Goal: Answer question/provide support: Share knowledge or assist other users

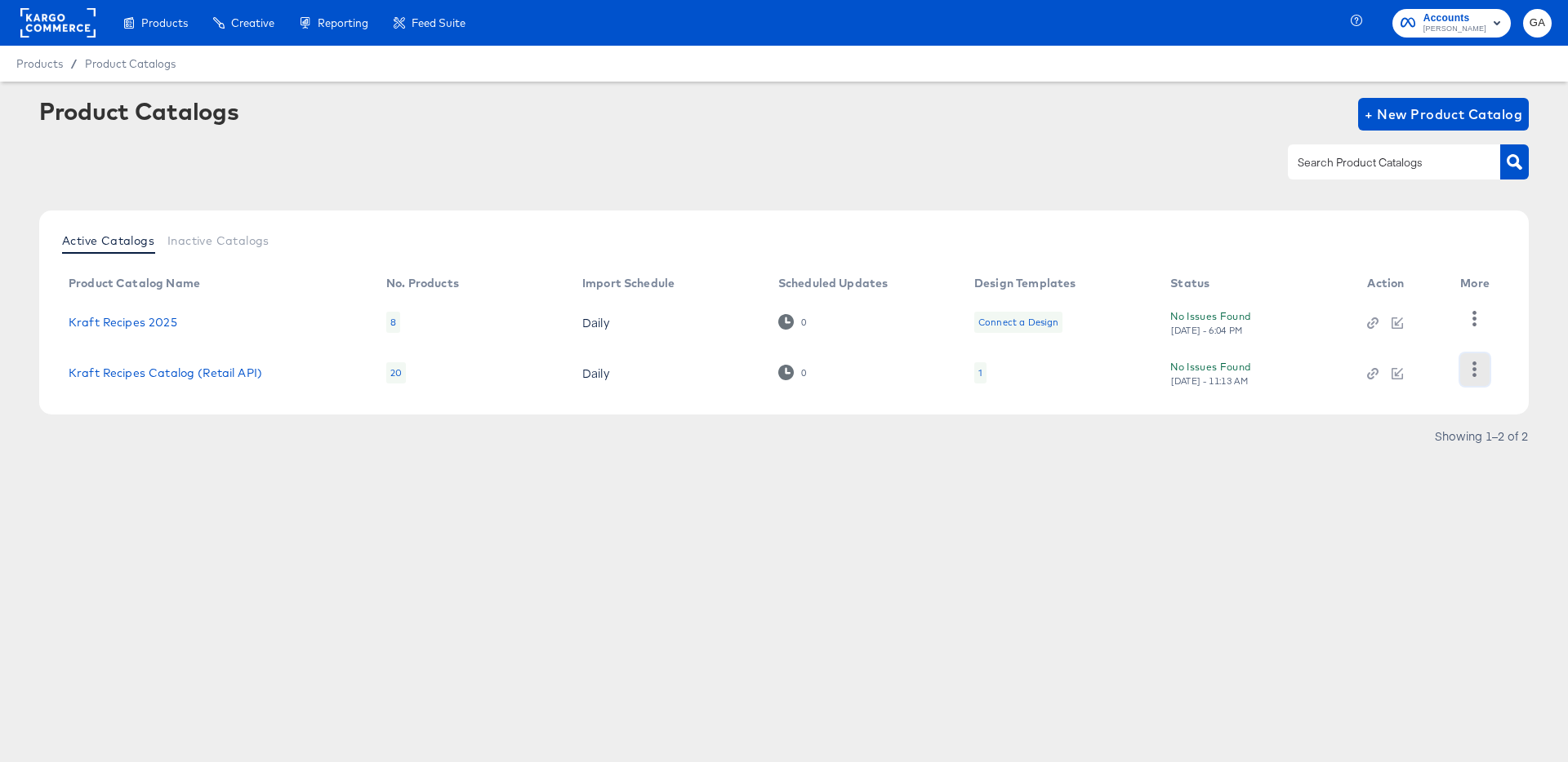
click at [1472, 364] on icon "button" at bounding box center [1474, 369] width 15 height 15
click at [1414, 321] on div "HUD Checks (Internal)" at bounding box center [1408, 318] width 164 height 26
click at [191, 251] on div "Active Catalogs Inactive Catalogs Product Catalog Name No. Products Import Sche…" at bounding box center [784, 312] width 1490 height 204
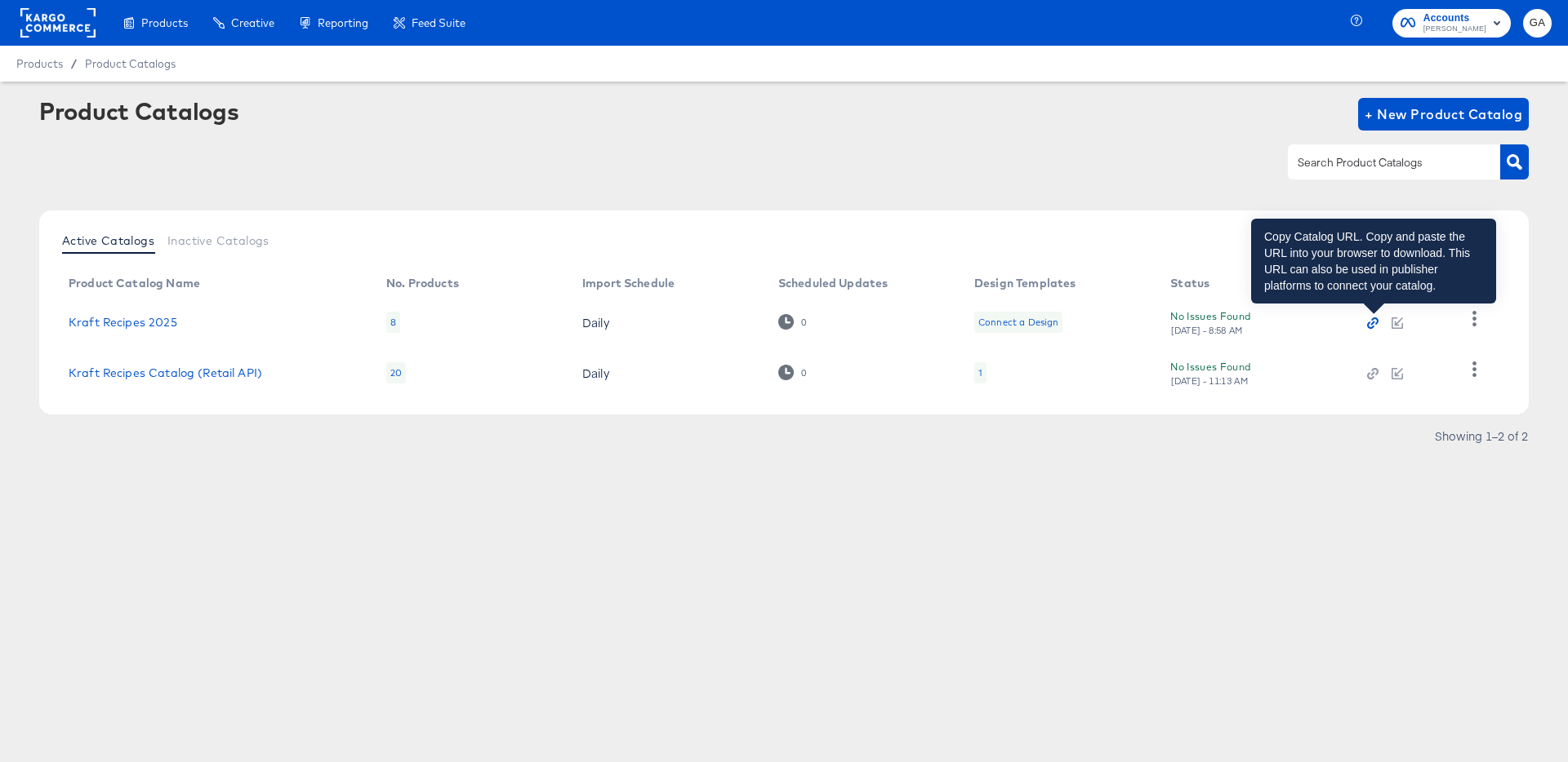
click at [1375, 324] on icon "button" at bounding box center [1372, 322] width 11 height 11
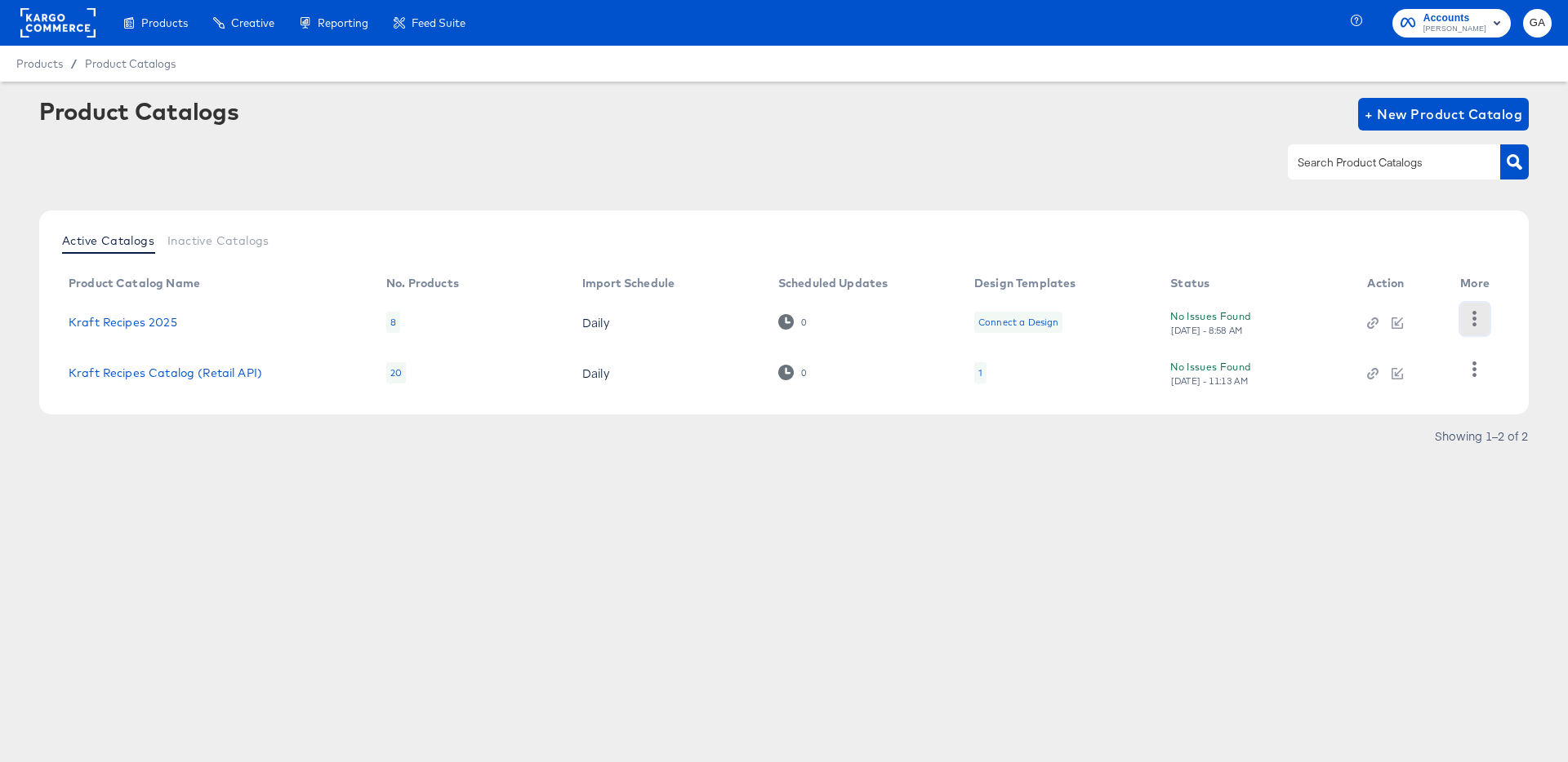
click at [1474, 316] on icon "button" at bounding box center [1474, 319] width 15 height 15
click at [1417, 319] on div "HUD Checks (Internal)" at bounding box center [1408, 318] width 164 height 26
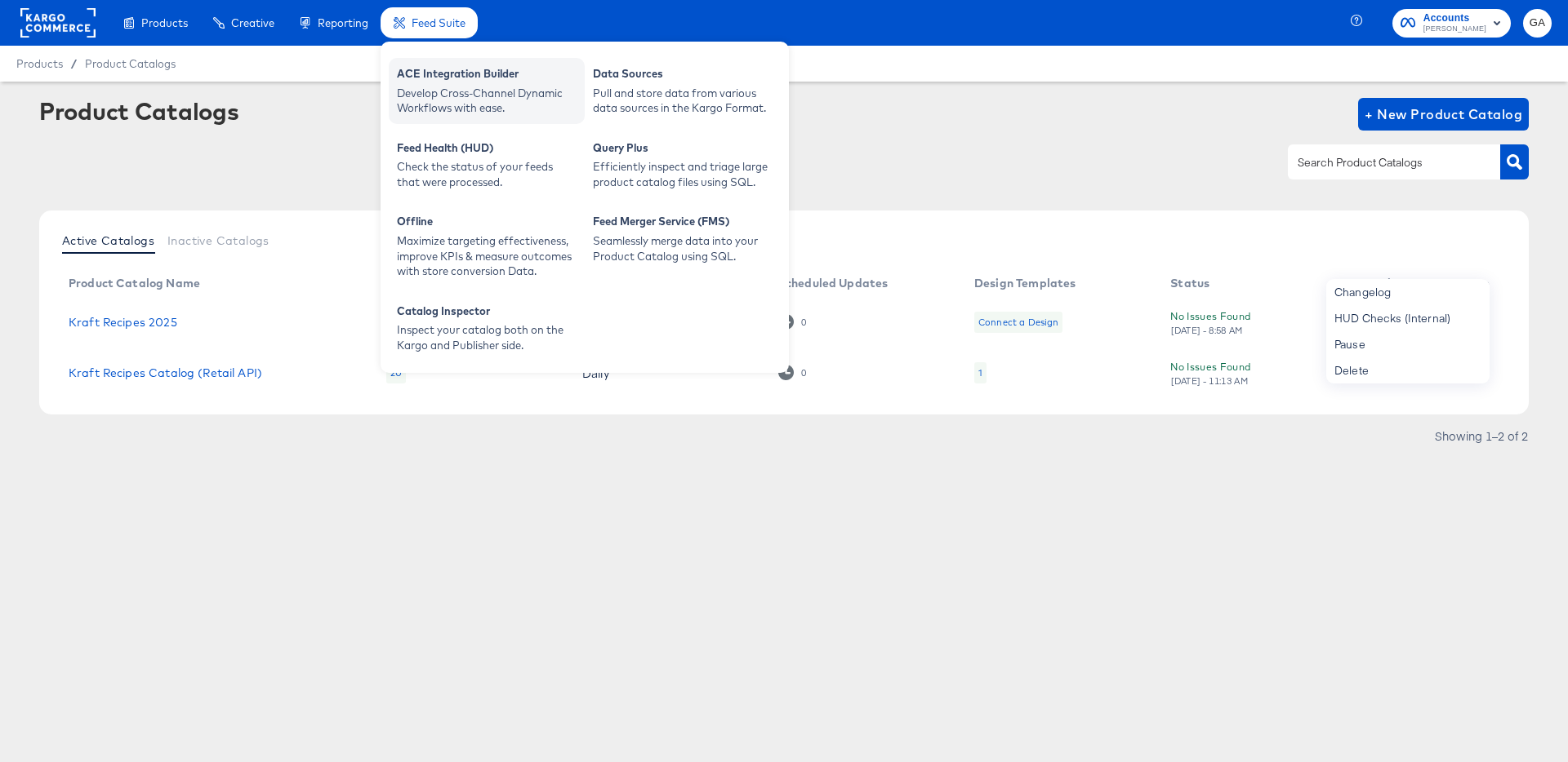
click at [448, 82] on div "ACE Integration Builder" at bounding box center [486, 76] width 180 height 20
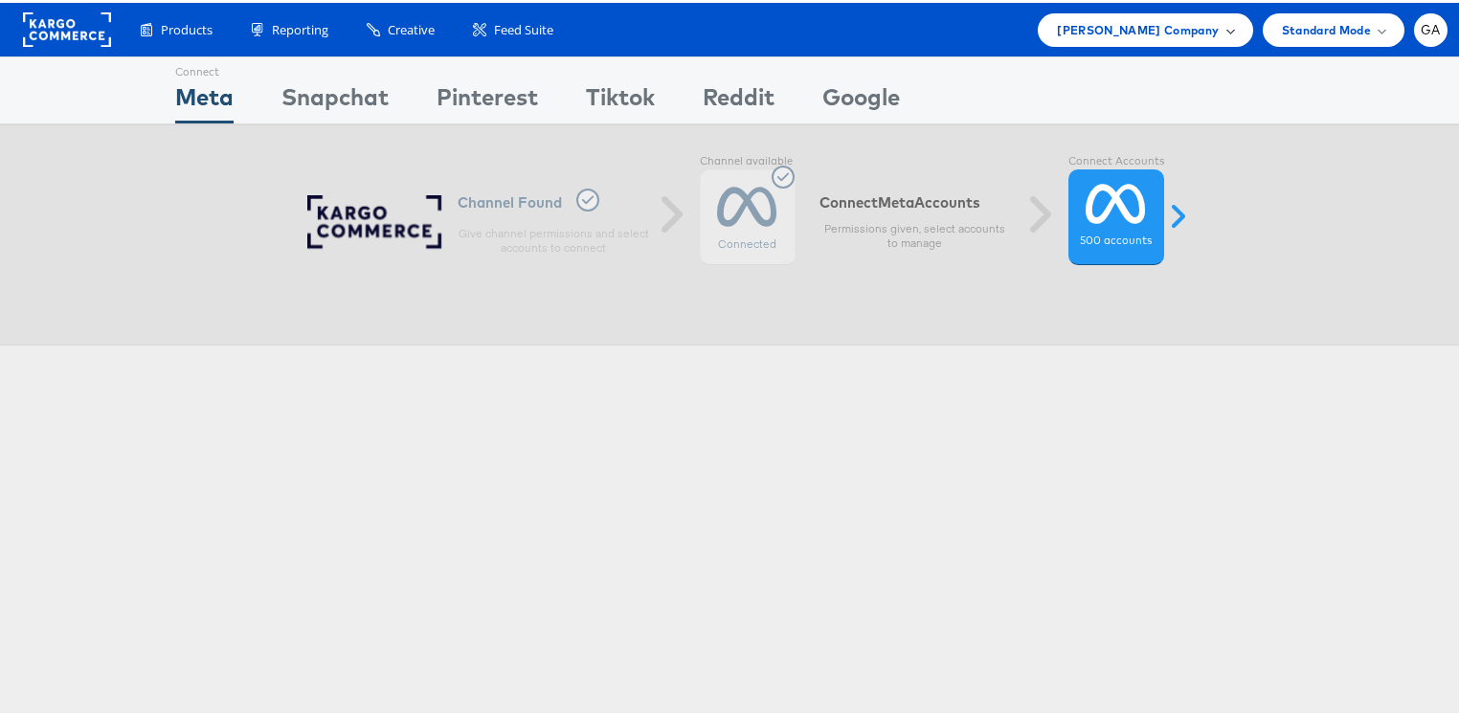
click at [1151, 27] on span "Kraft Heinz Company" at bounding box center [1138, 27] width 162 height 20
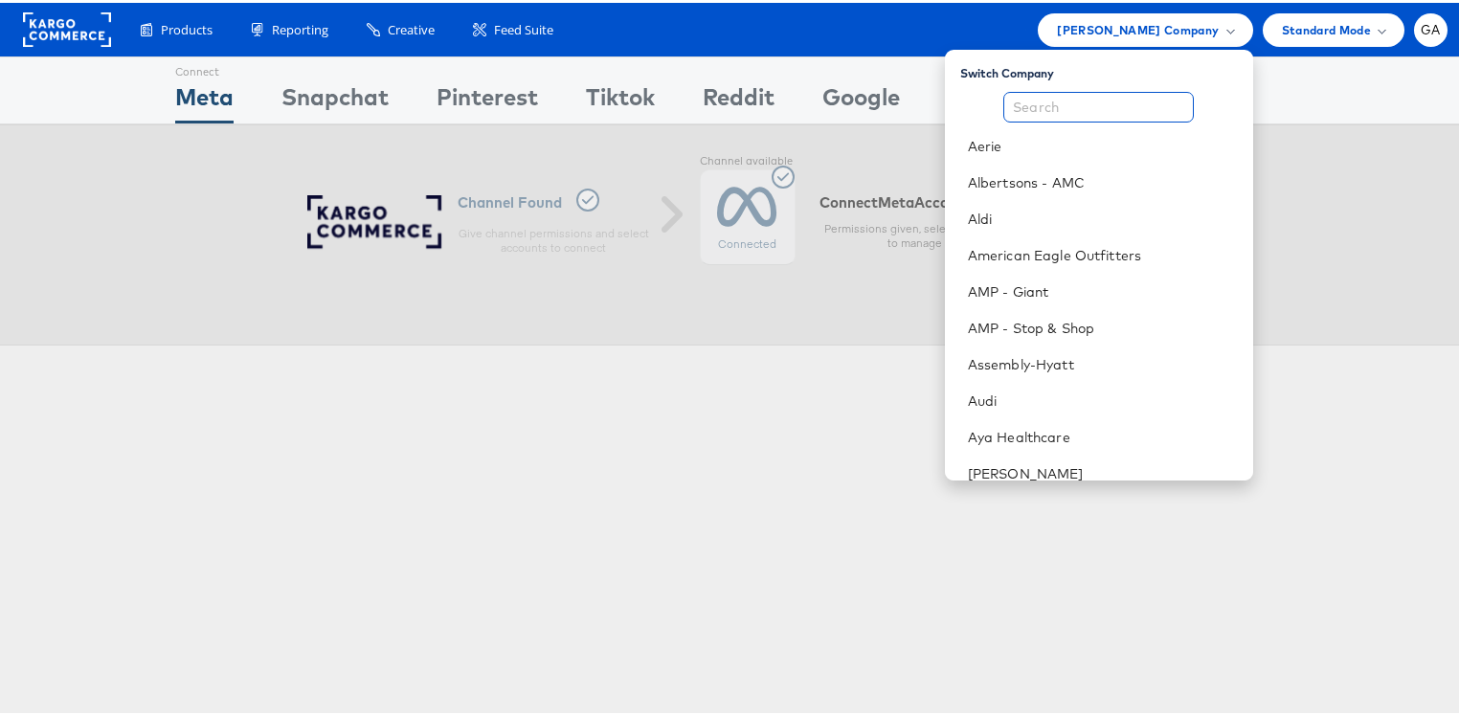
click at [1065, 101] on input "text" at bounding box center [1099, 104] width 191 height 31
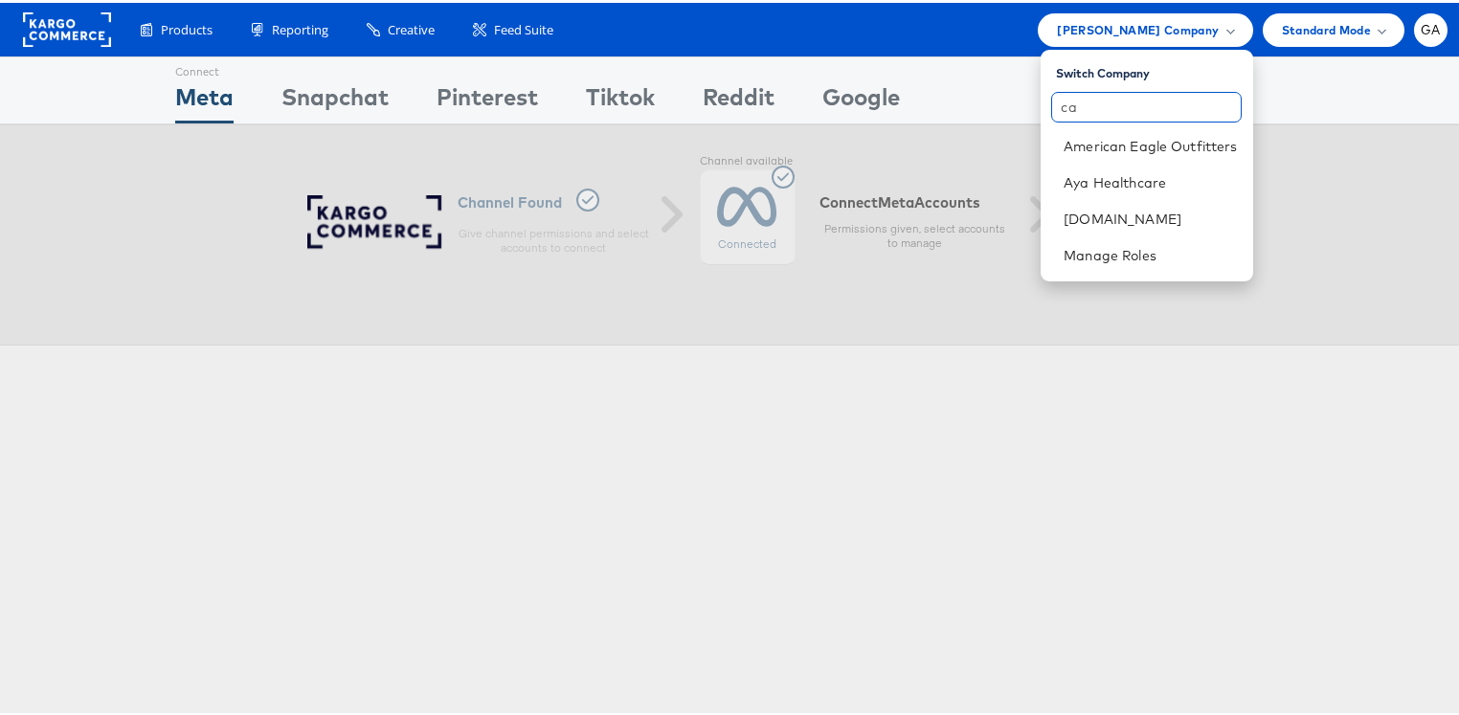
type input "c"
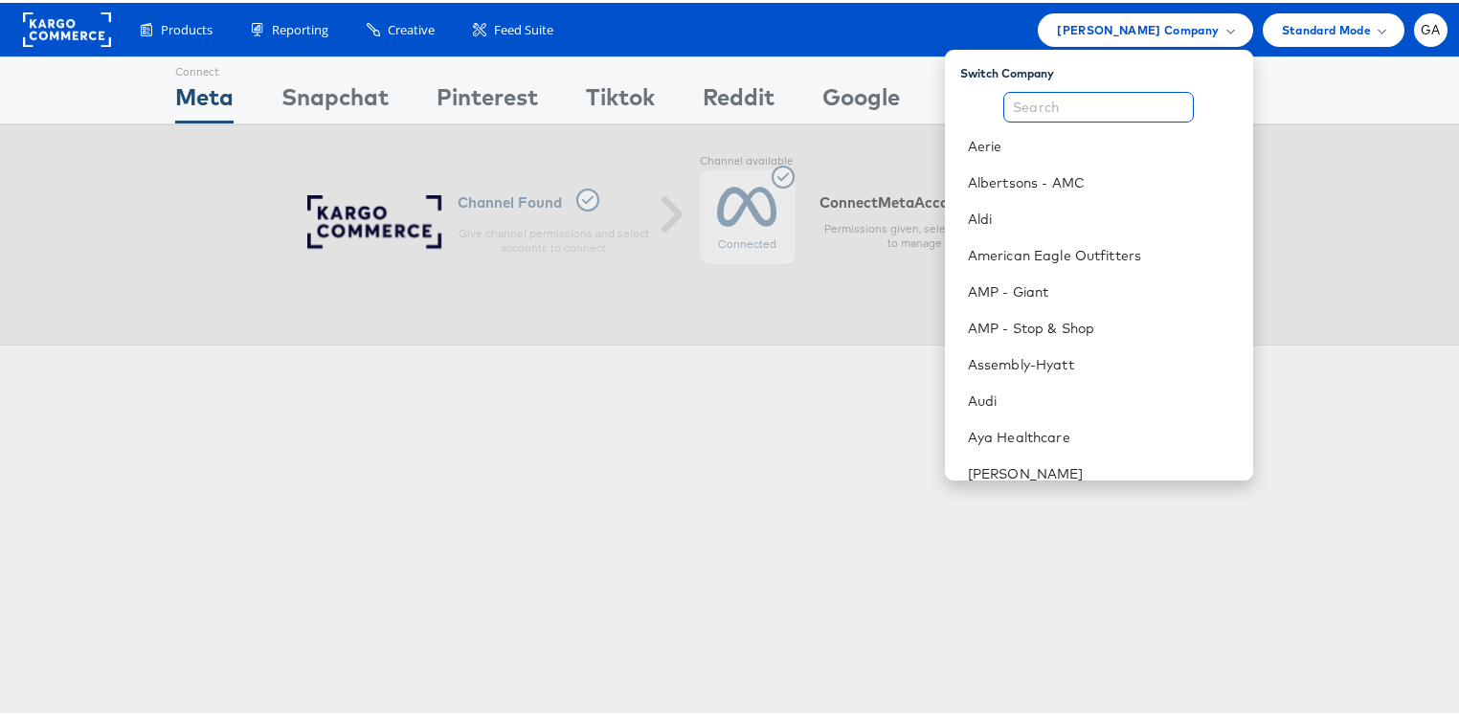
type input "k"
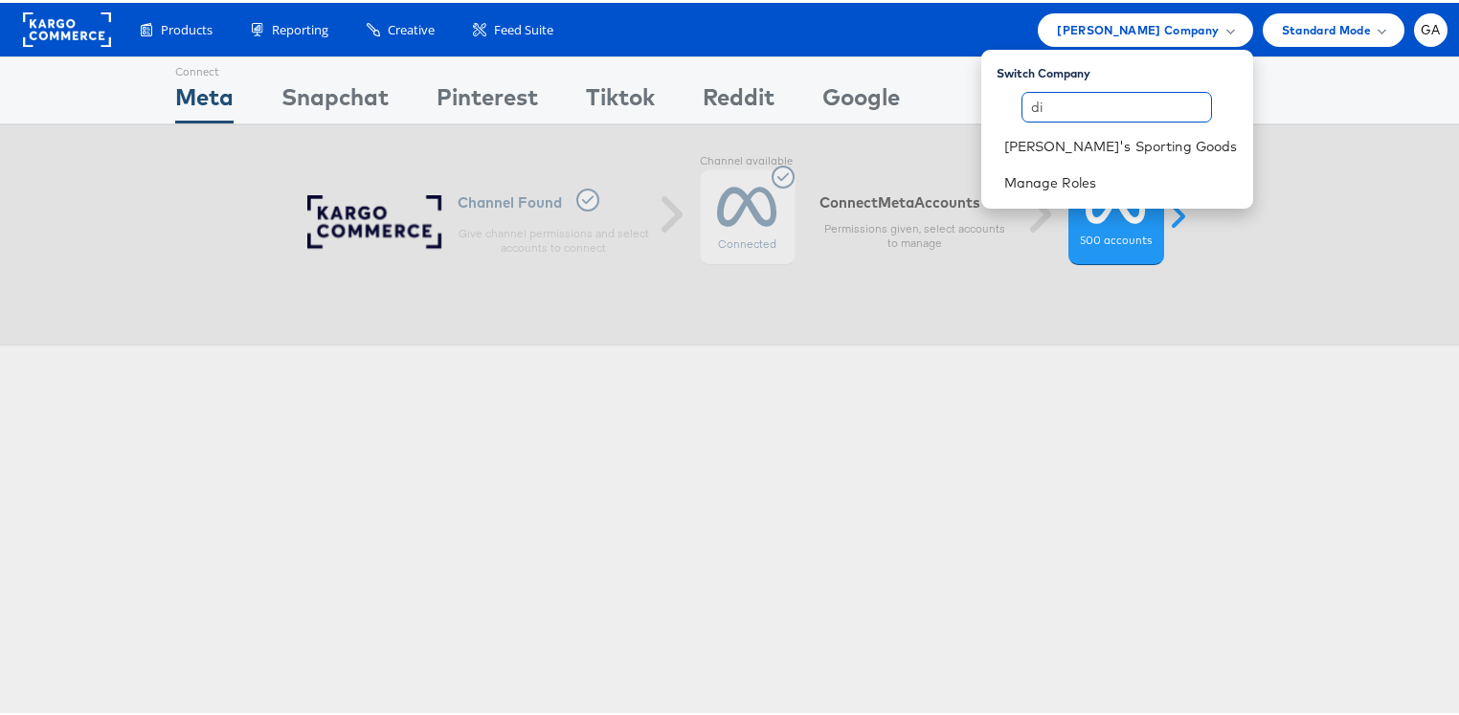
type input "d"
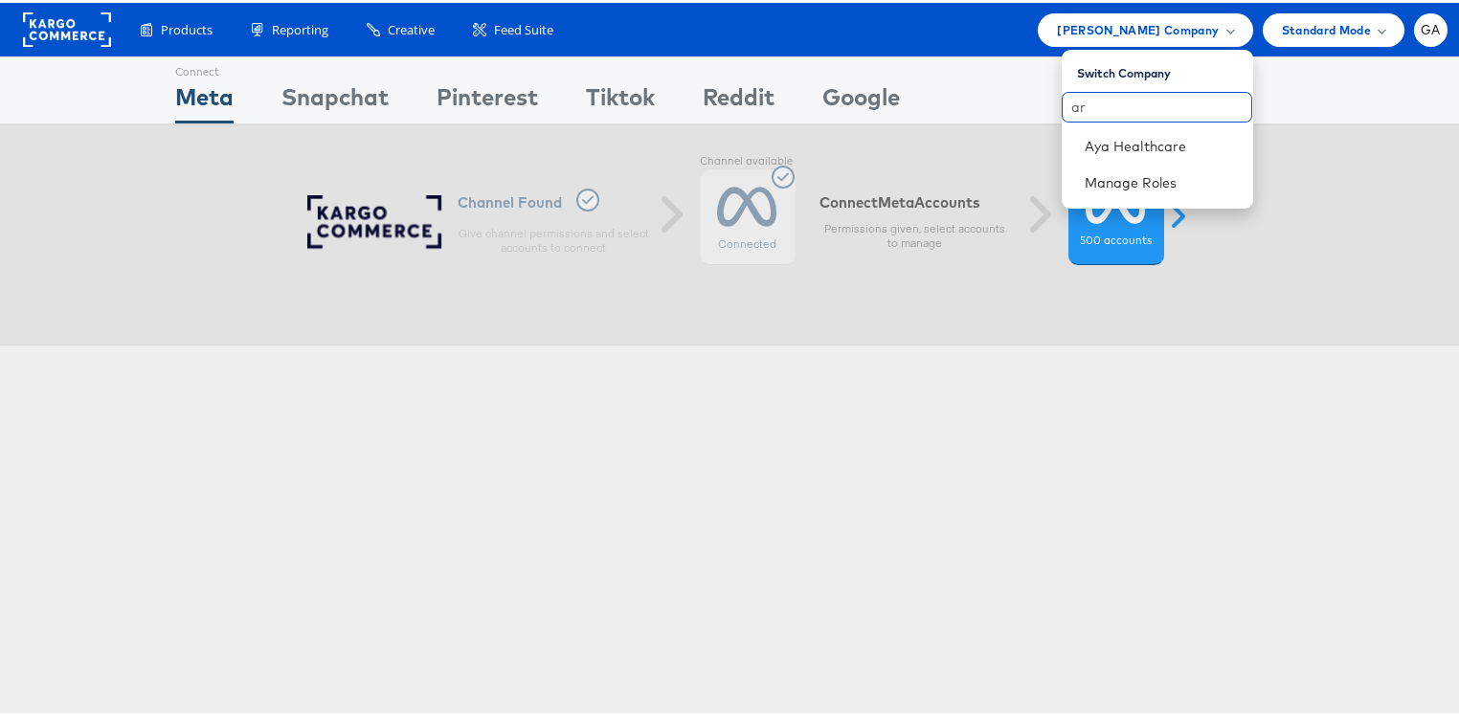
type input "a"
type input "tj"
click at [1094, 142] on link "TJX" at bounding box center [1161, 143] width 153 height 19
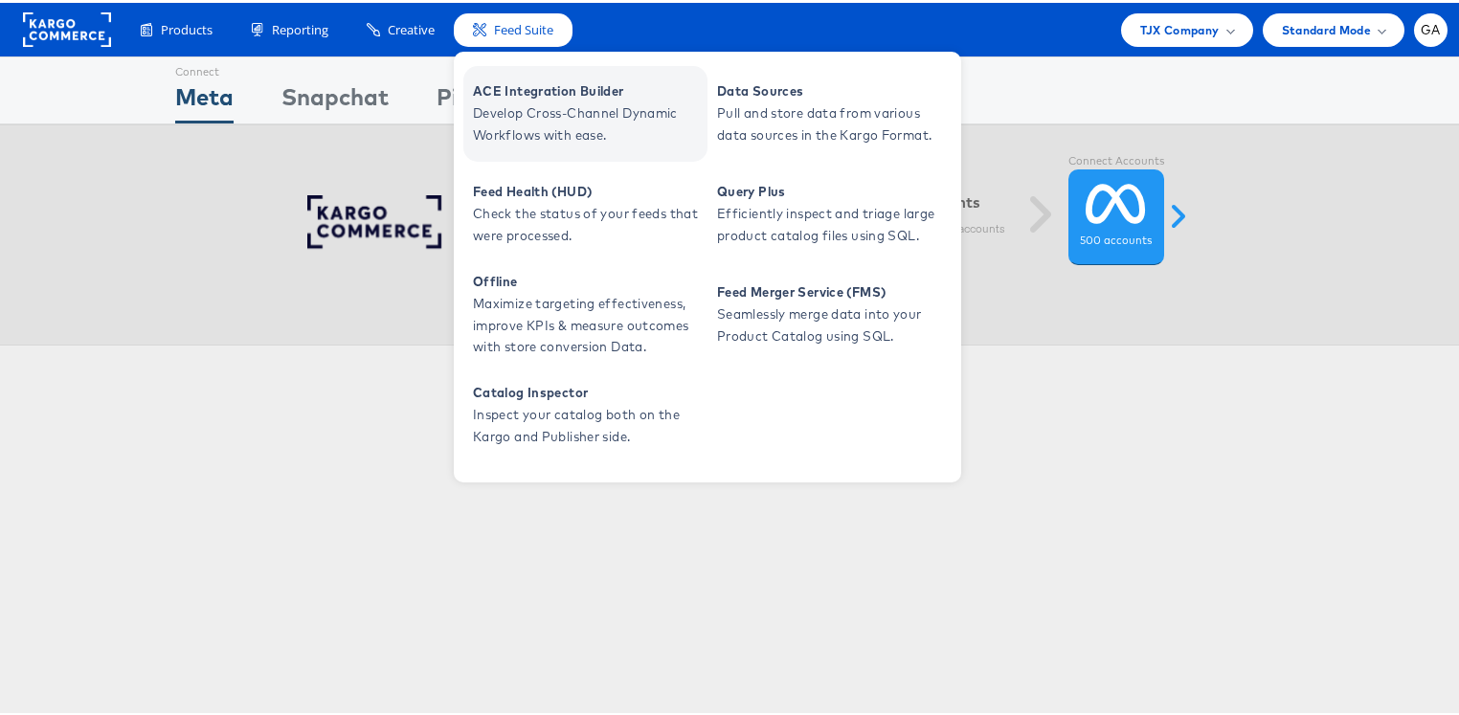
click at [524, 101] on span "Develop Cross-Channel Dynamic Workflows with ease." at bounding box center [588, 122] width 230 height 44
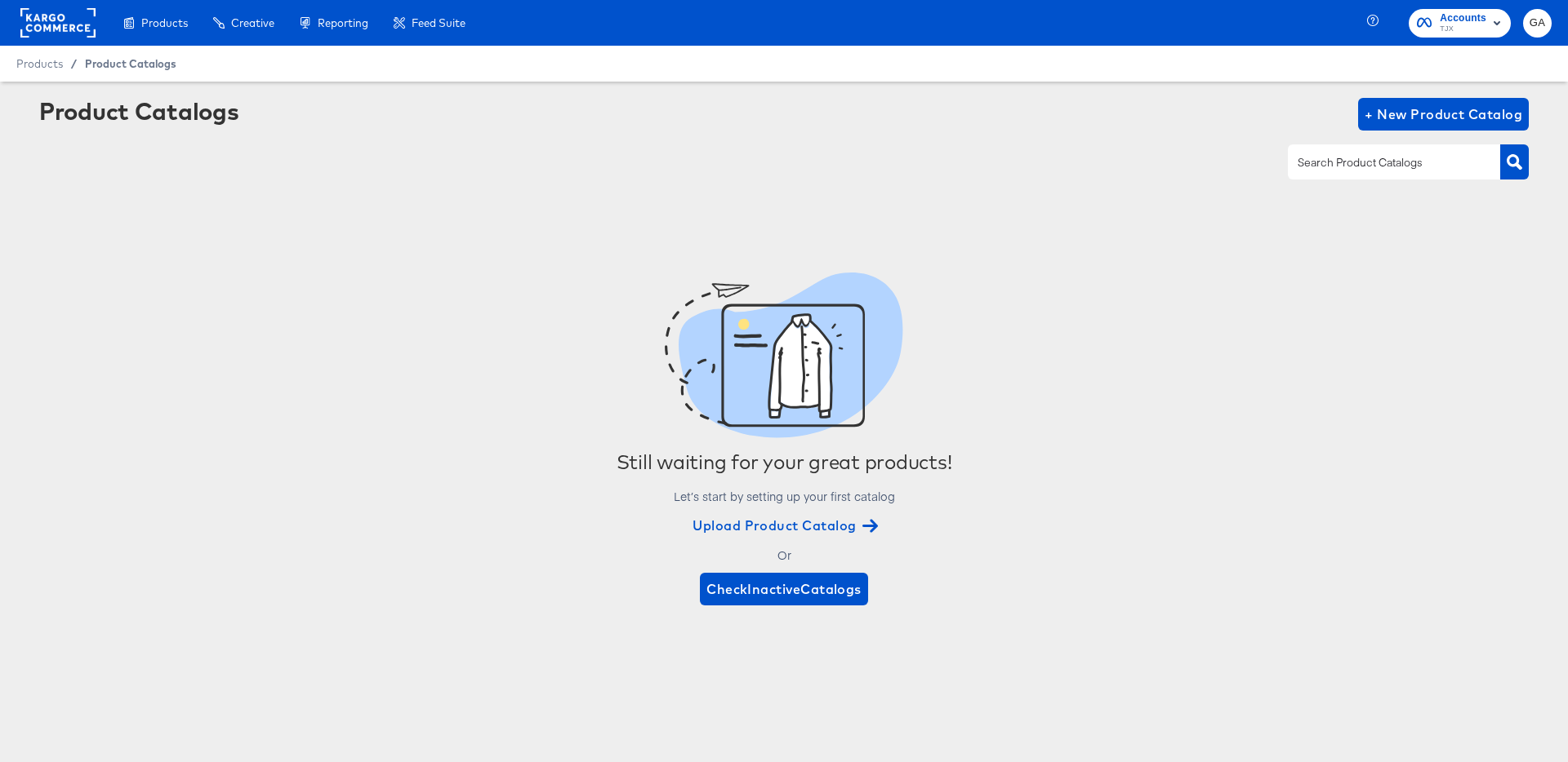
click at [112, 67] on span "Product Catalogs" at bounding box center [130, 63] width 91 height 13
click at [117, 66] on span "Product Catalogs" at bounding box center [130, 63] width 91 height 13
click at [1444, 23] on span "TJX" at bounding box center [1462, 29] width 47 height 13
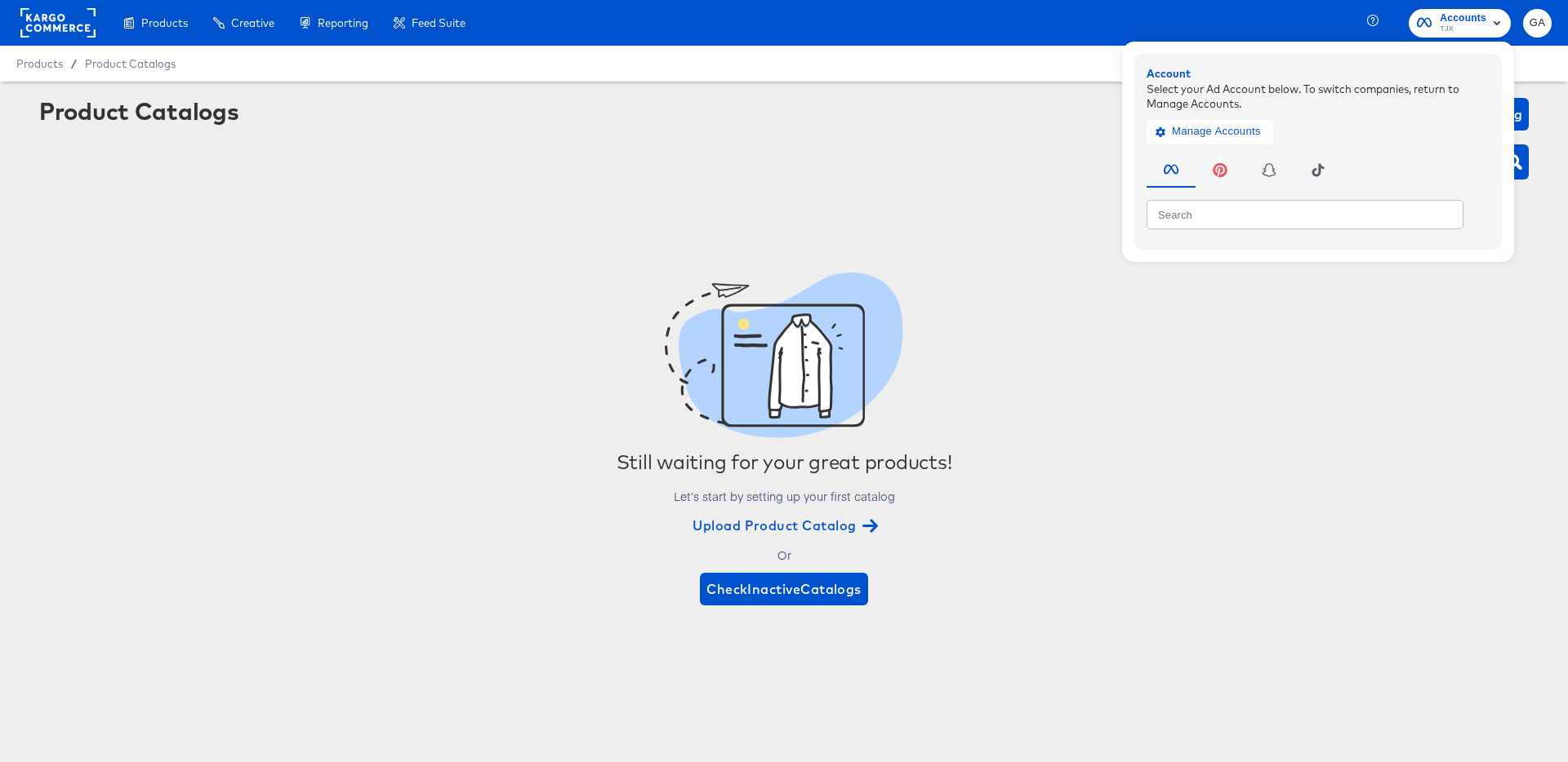
click at [48, 20] on rect at bounding box center [58, 23] width 75 height 29
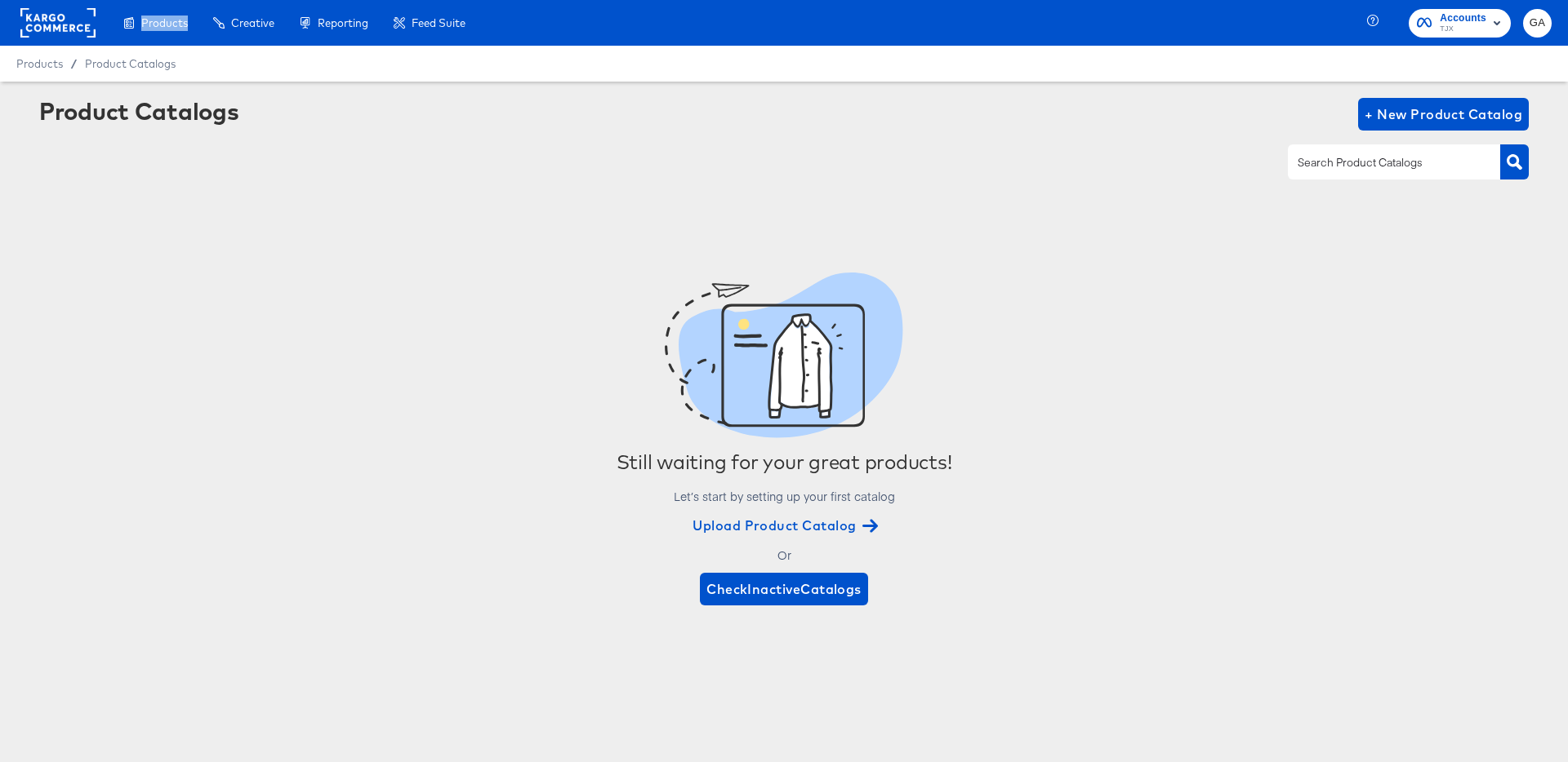
click at [48, 20] on rect at bounding box center [58, 23] width 75 height 29
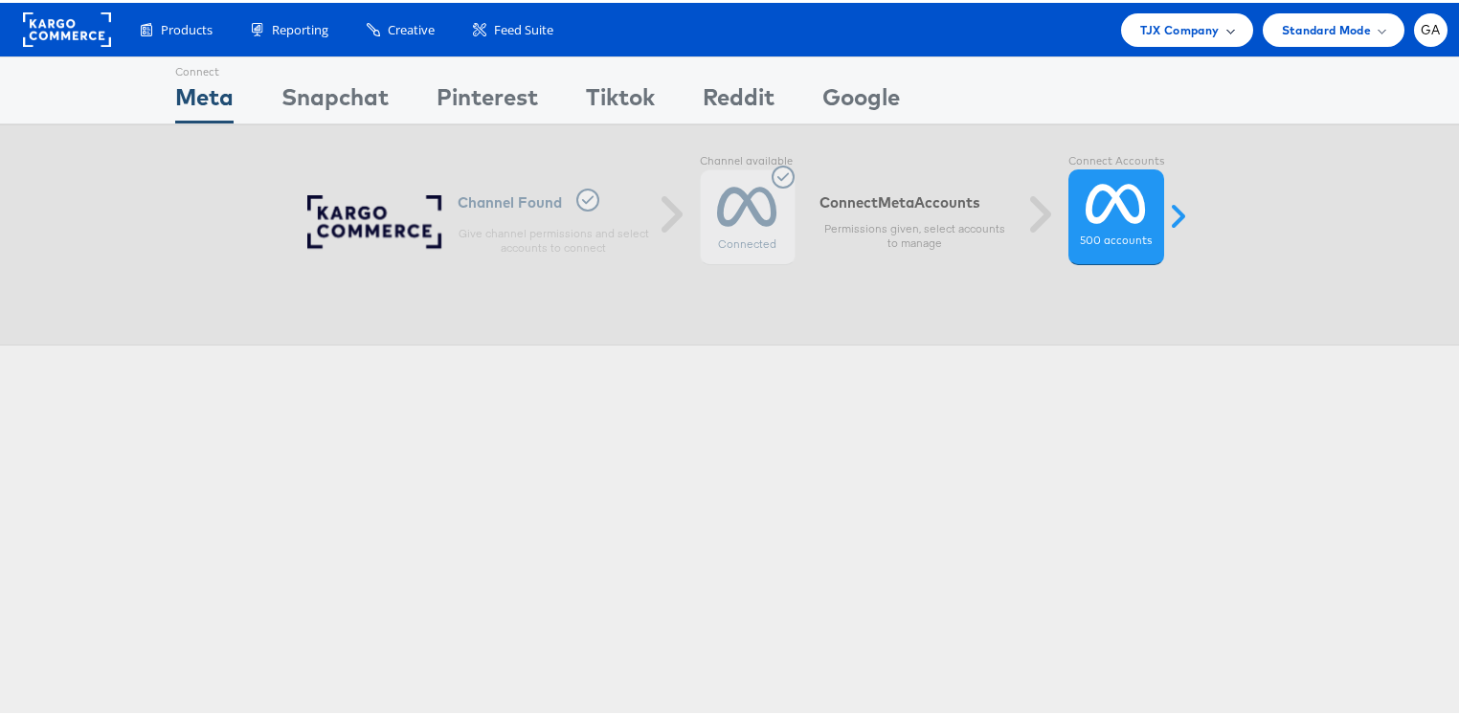
click at [1201, 32] on span "TJX Company" at bounding box center [1179, 27] width 79 height 20
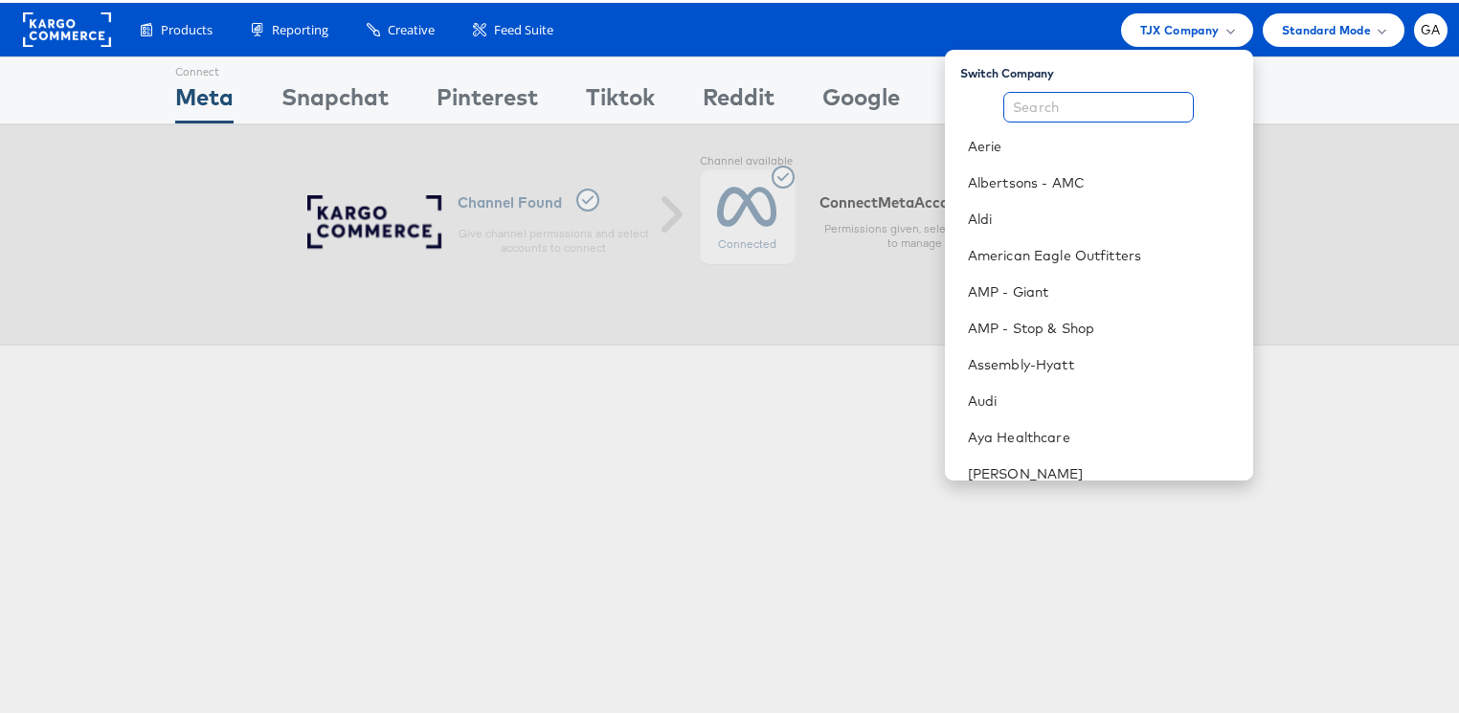
click at [1118, 96] on input "text" at bounding box center [1099, 104] width 191 height 31
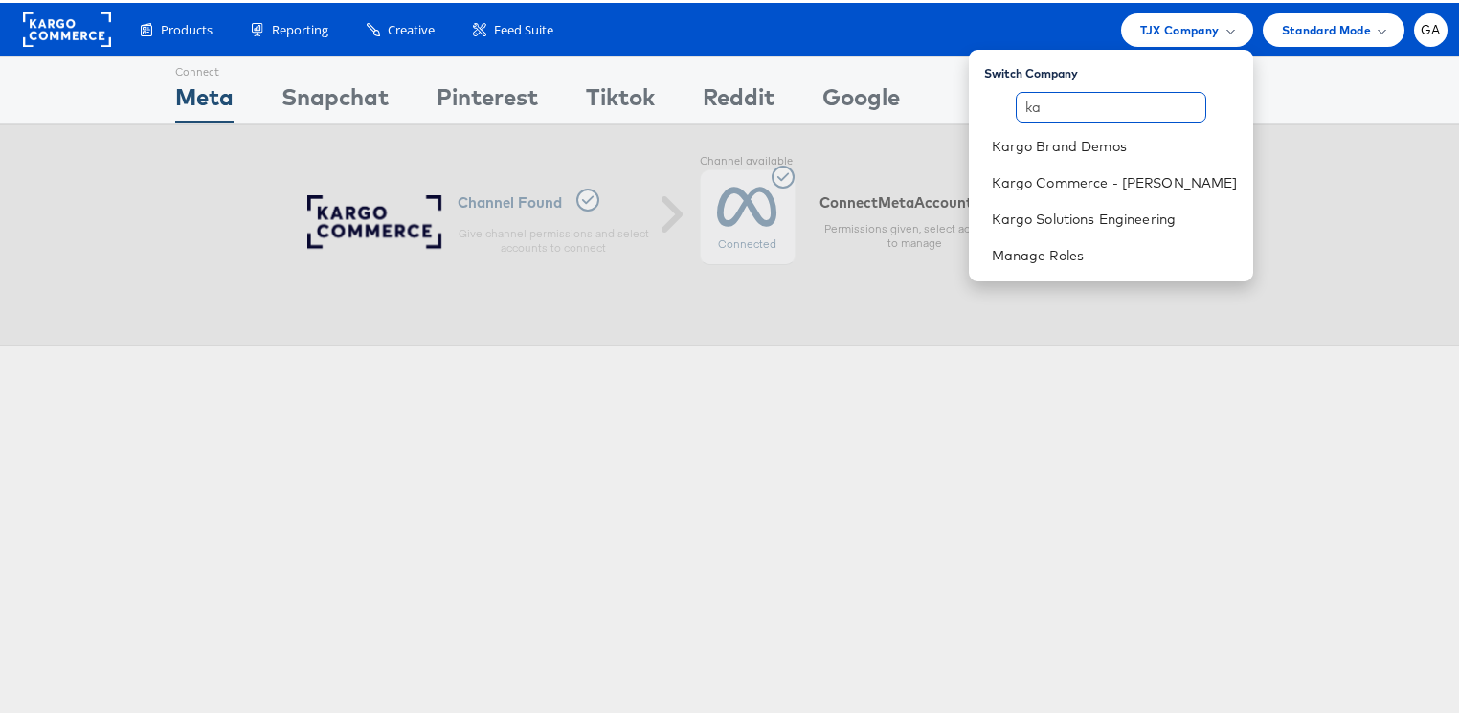
type input "k"
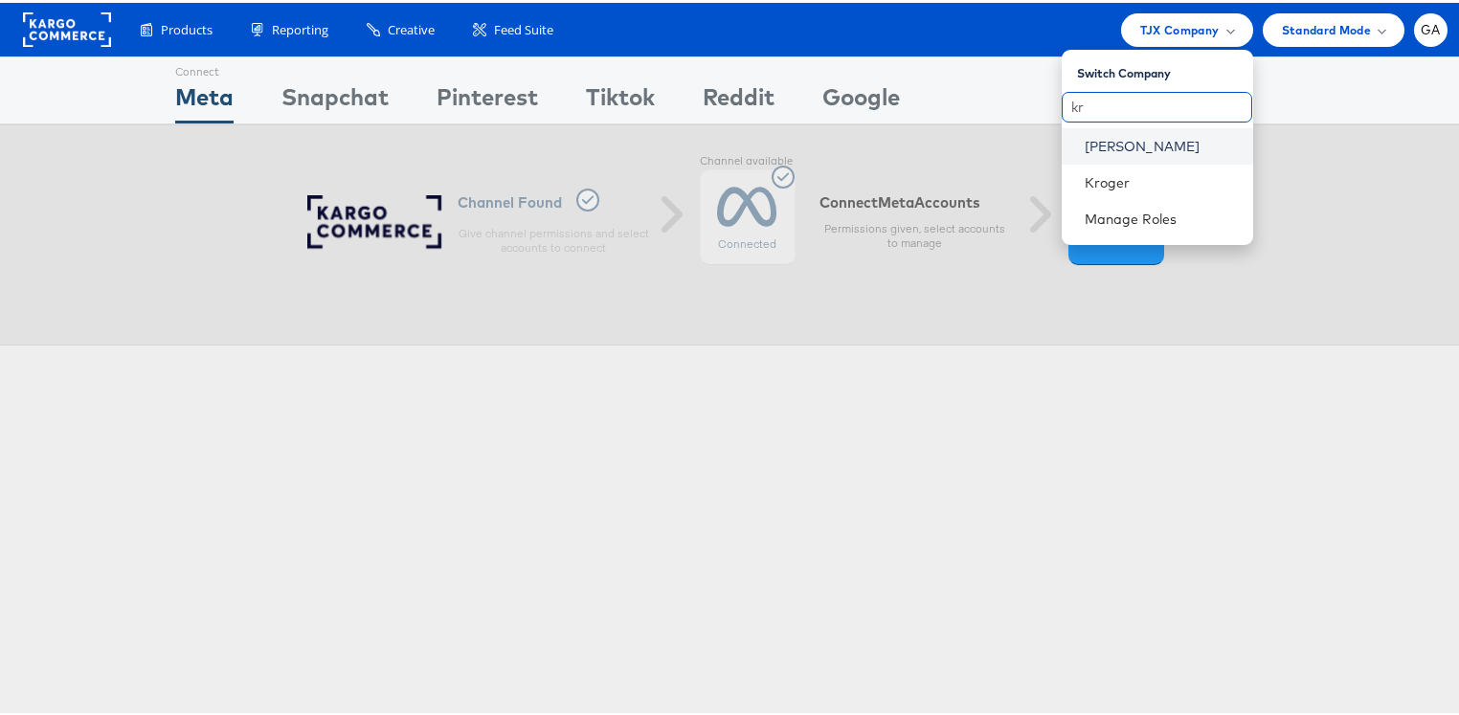
type input "kr"
click at [1118, 137] on link "Kraft Heinz" at bounding box center [1161, 143] width 153 height 19
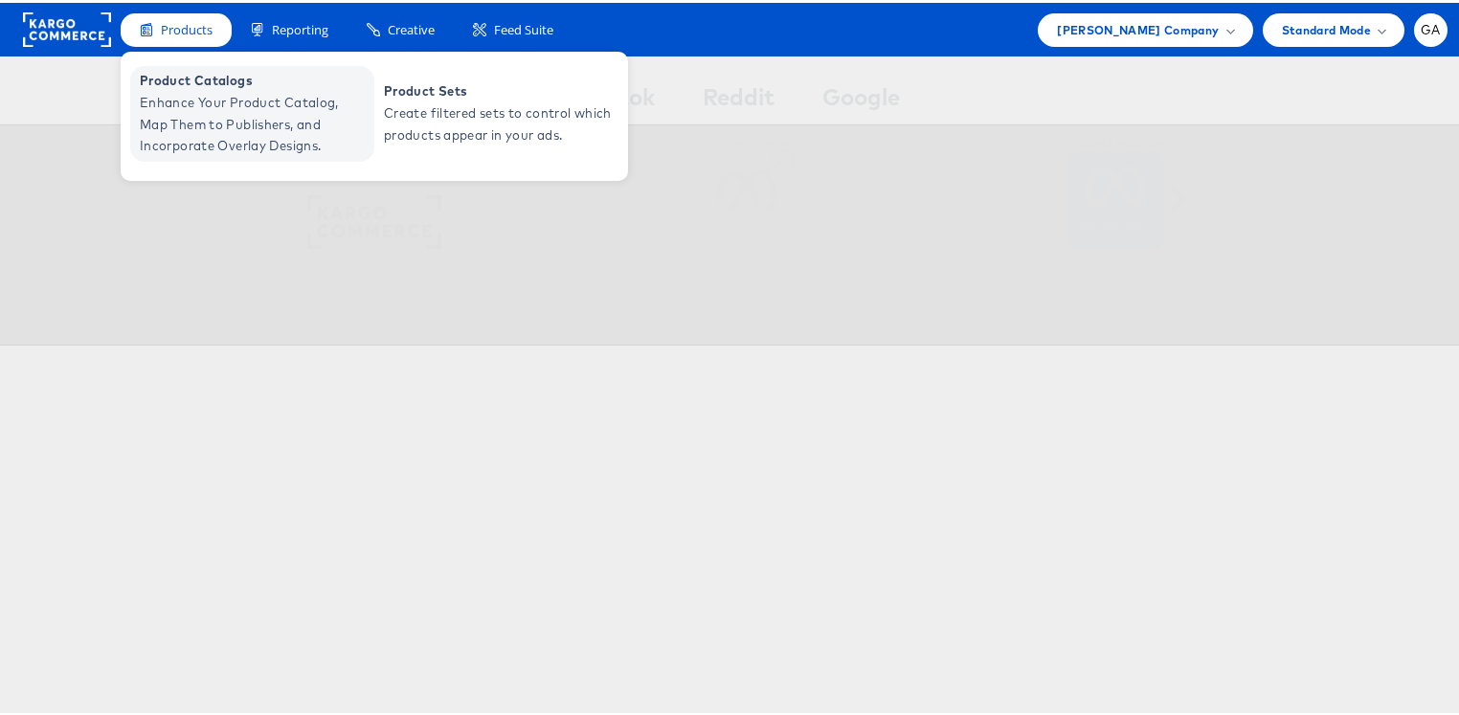
click at [173, 92] on span "Enhance Your Product Catalog, Map Them to Publishers, and Incorporate Overlay D…" at bounding box center [255, 121] width 230 height 65
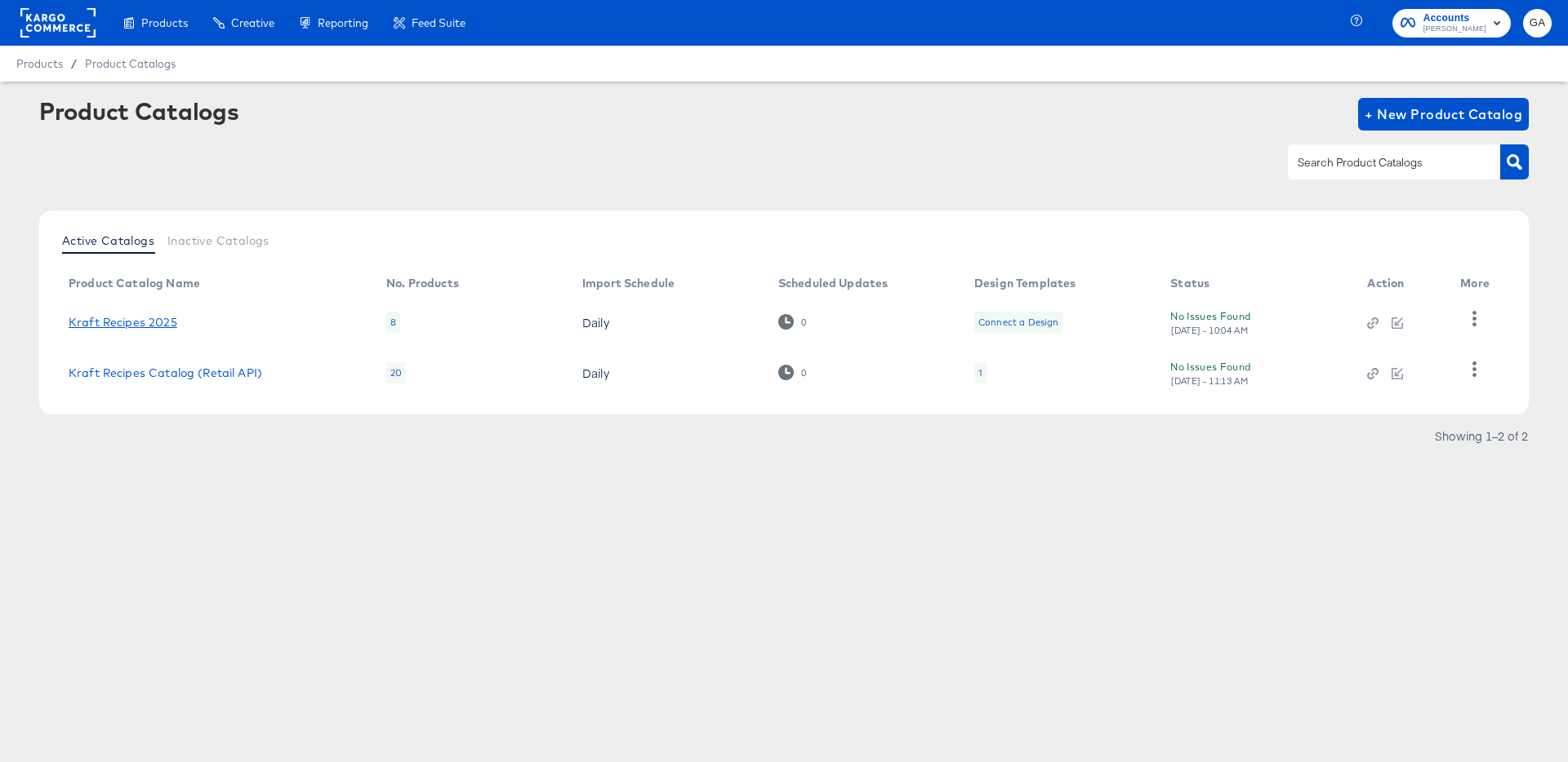
click at [129, 322] on link "Kraft Recipes 2025" at bounding box center [122, 322] width 108 height 13
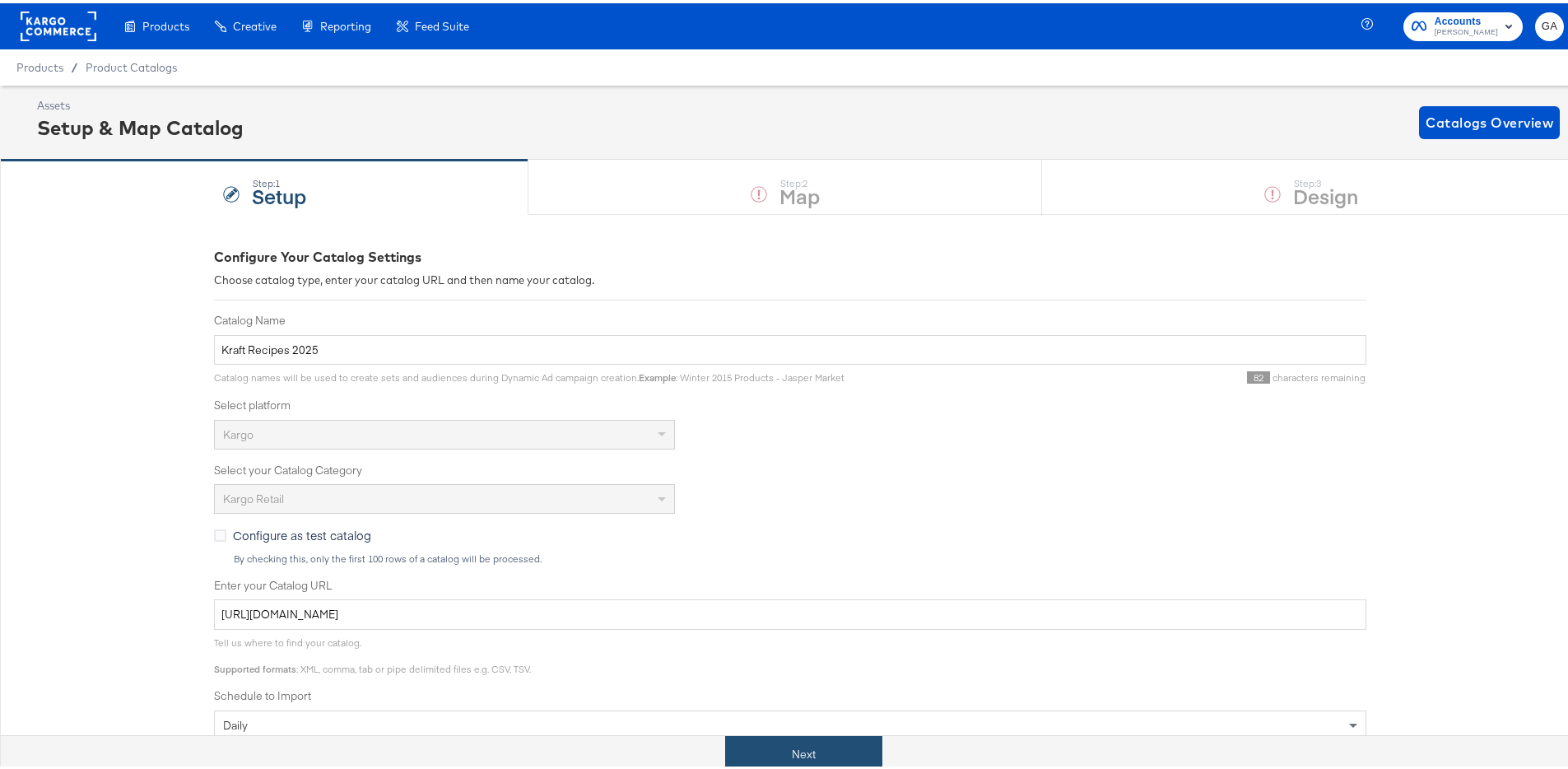
click at [799, 745] on button "Next" at bounding box center [804, 751] width 157 height 37
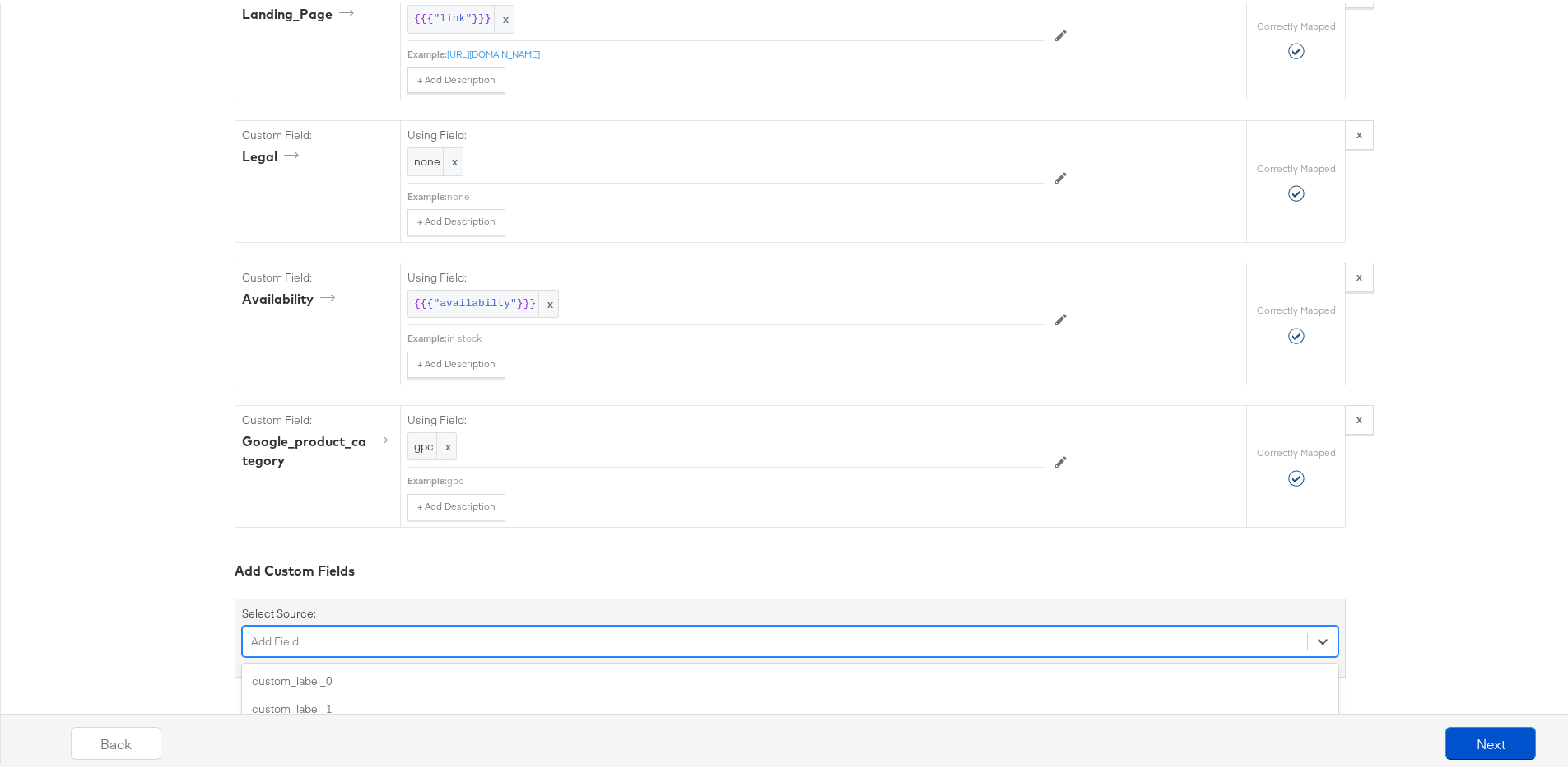
scroll to position [2254, 0]
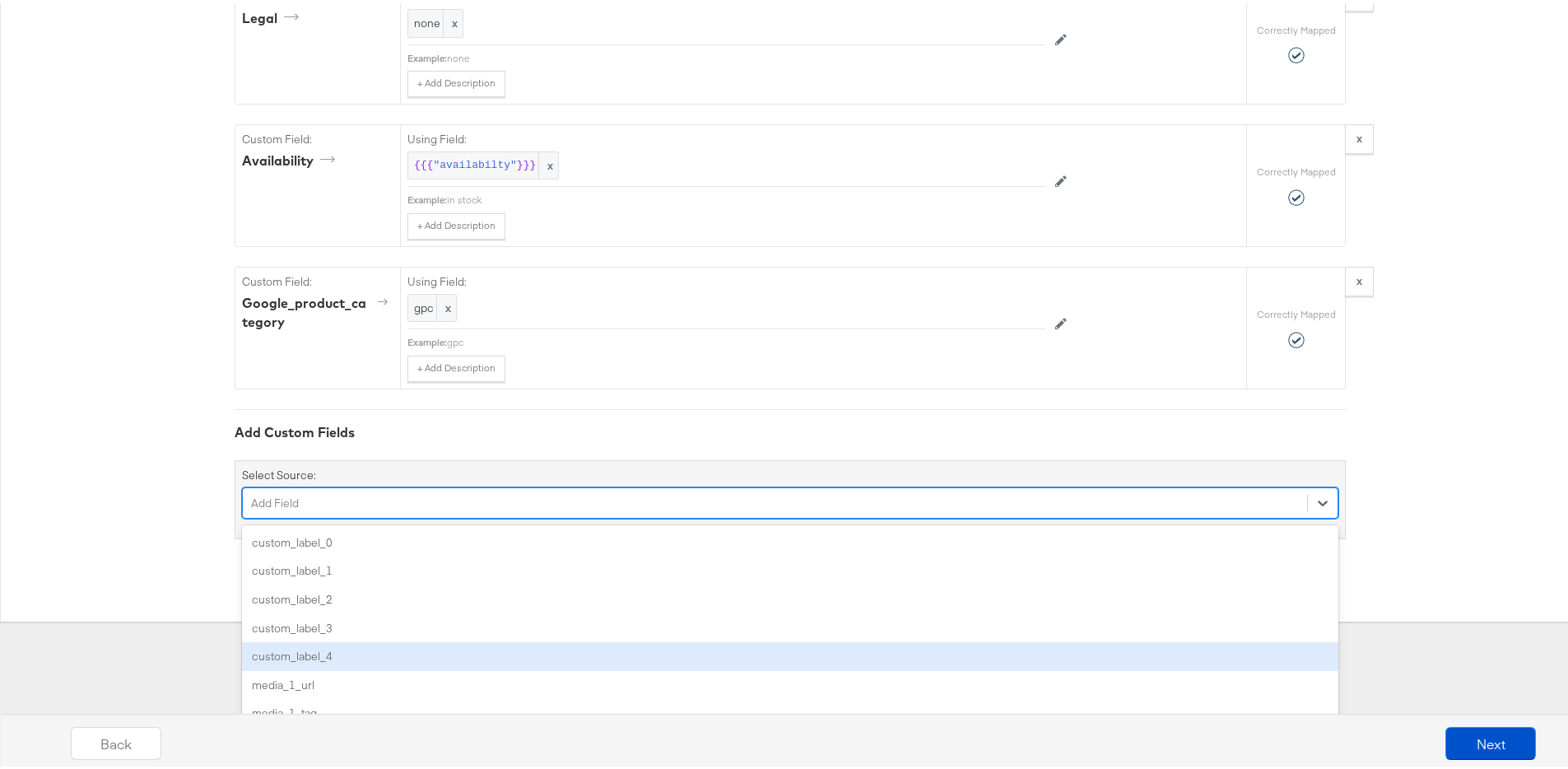
click at [474, 515] on div "option custom_label_4 focused, 5 of 86. 86 results available. Use Up and Down t…" at bounding box center [790, 500] width 1096 height 31
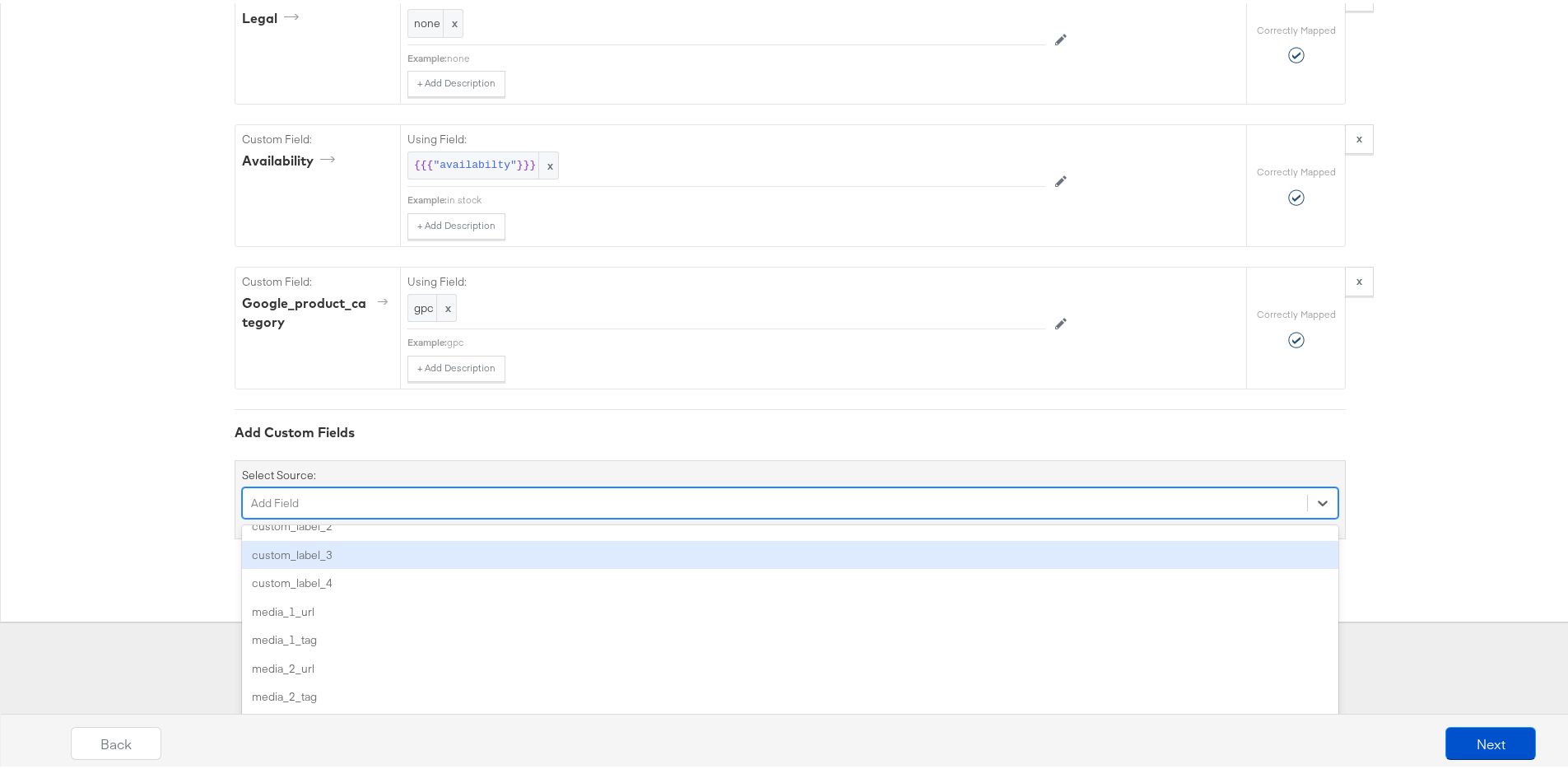
scroll to position [74, 0]
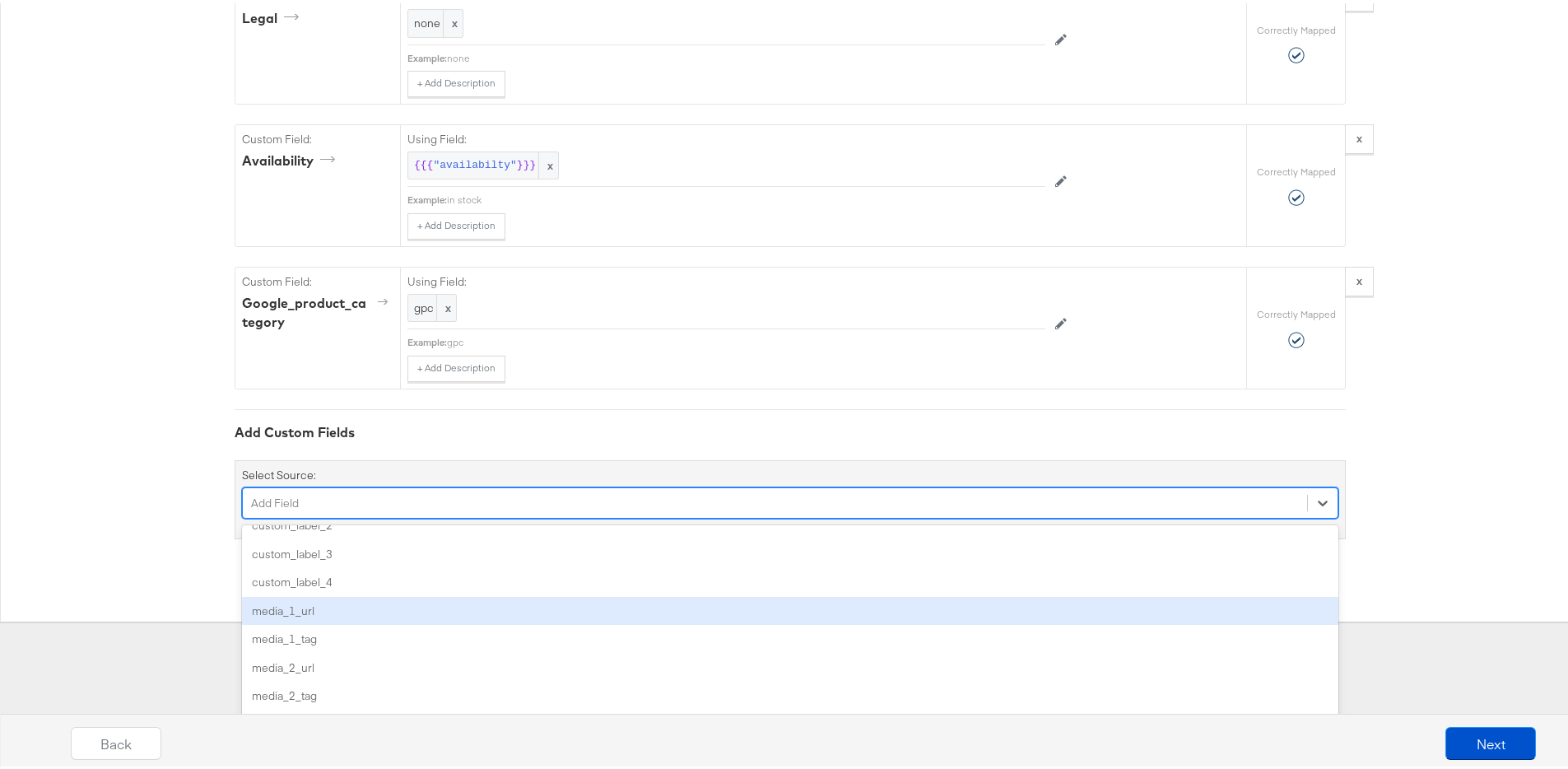
click at [455, 604] on div "media_1_url" at bounding box center [790, 608] width 1096 height 29
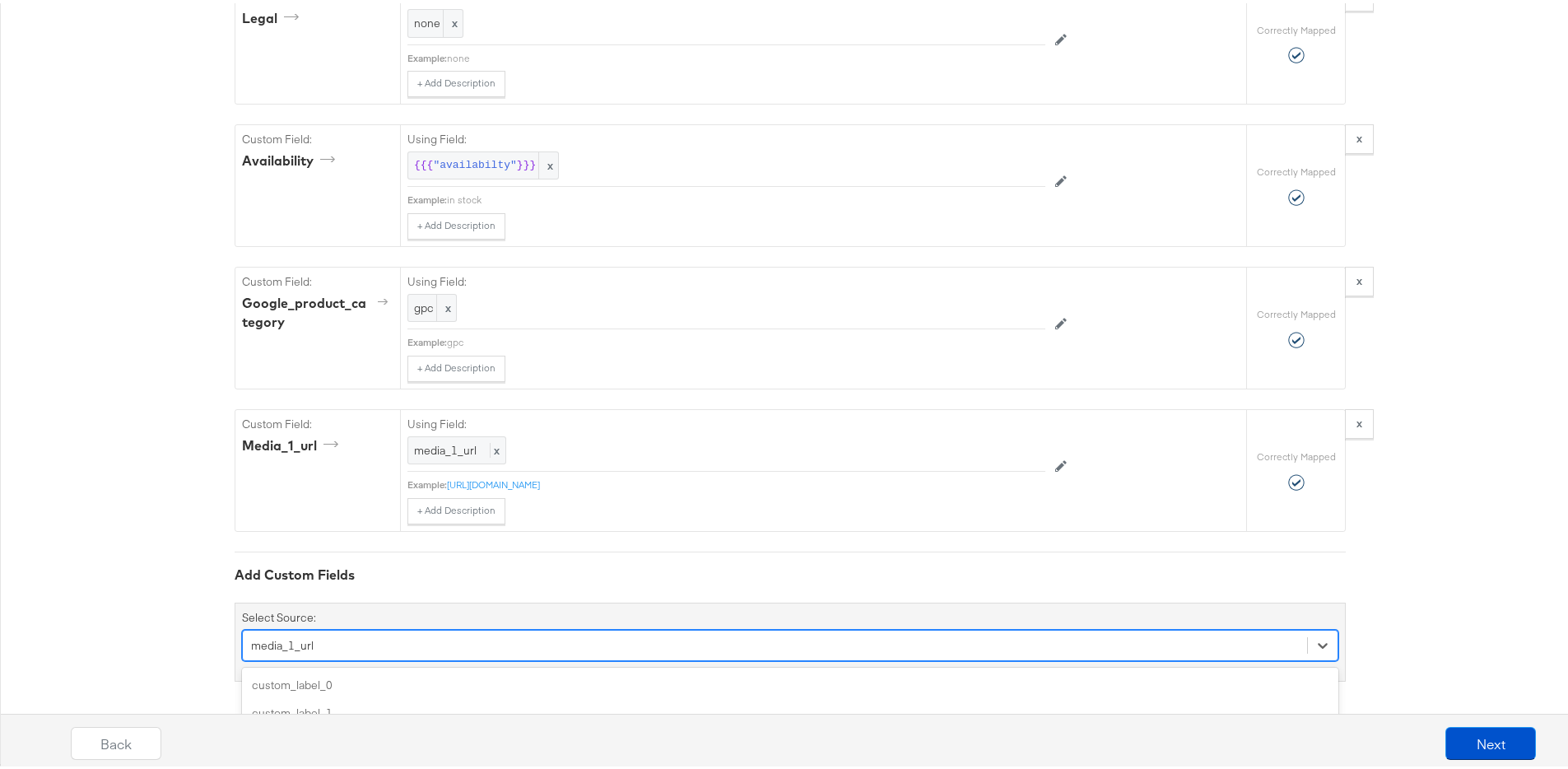
scroll to position [2396, 0]
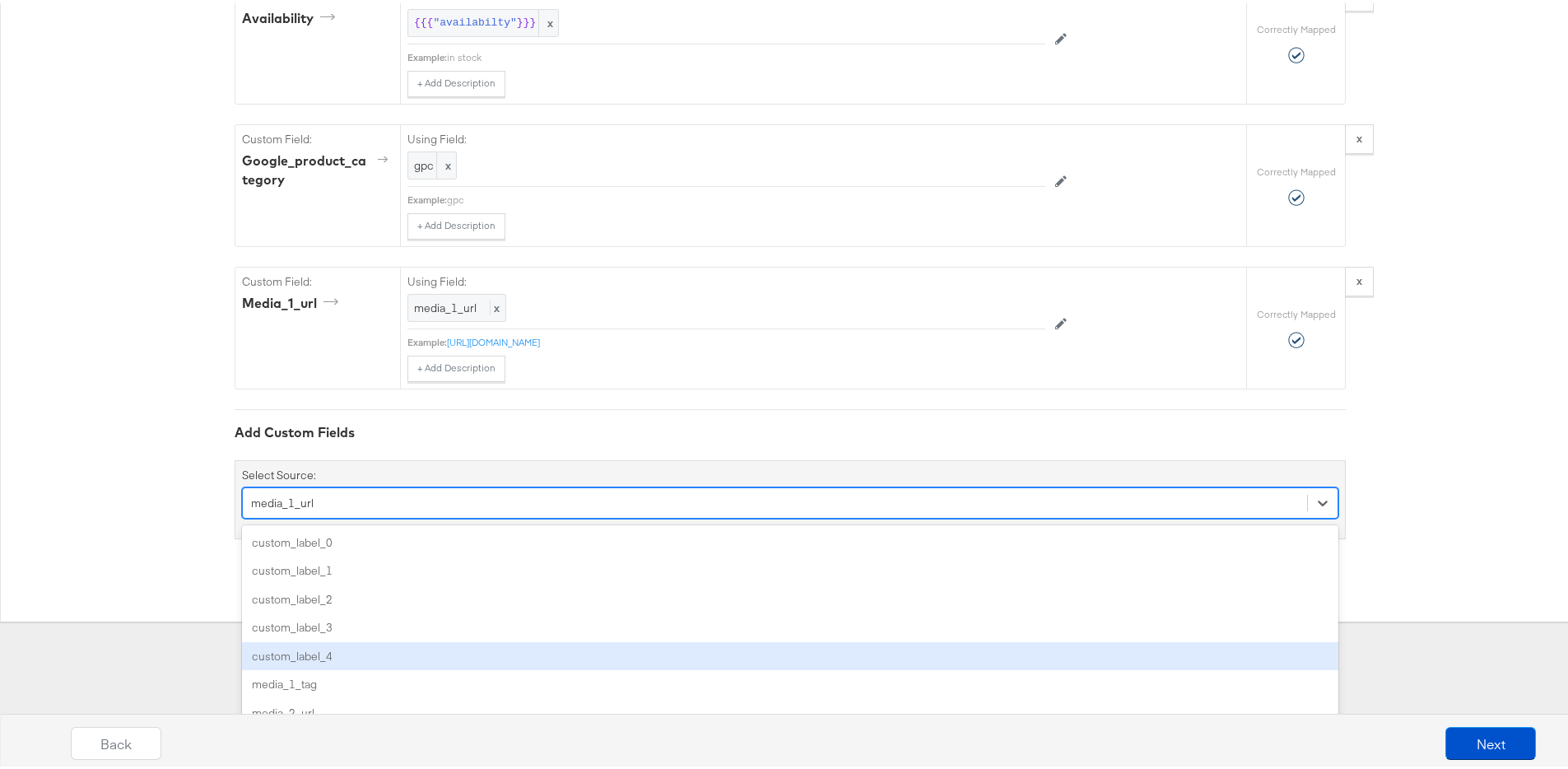
click at [469, 515] on div "option media_1_url, selected. option custom_label_4 focused, 5 of 85. 85 result…" at bounding box center [790, 500] width 1096 height 31
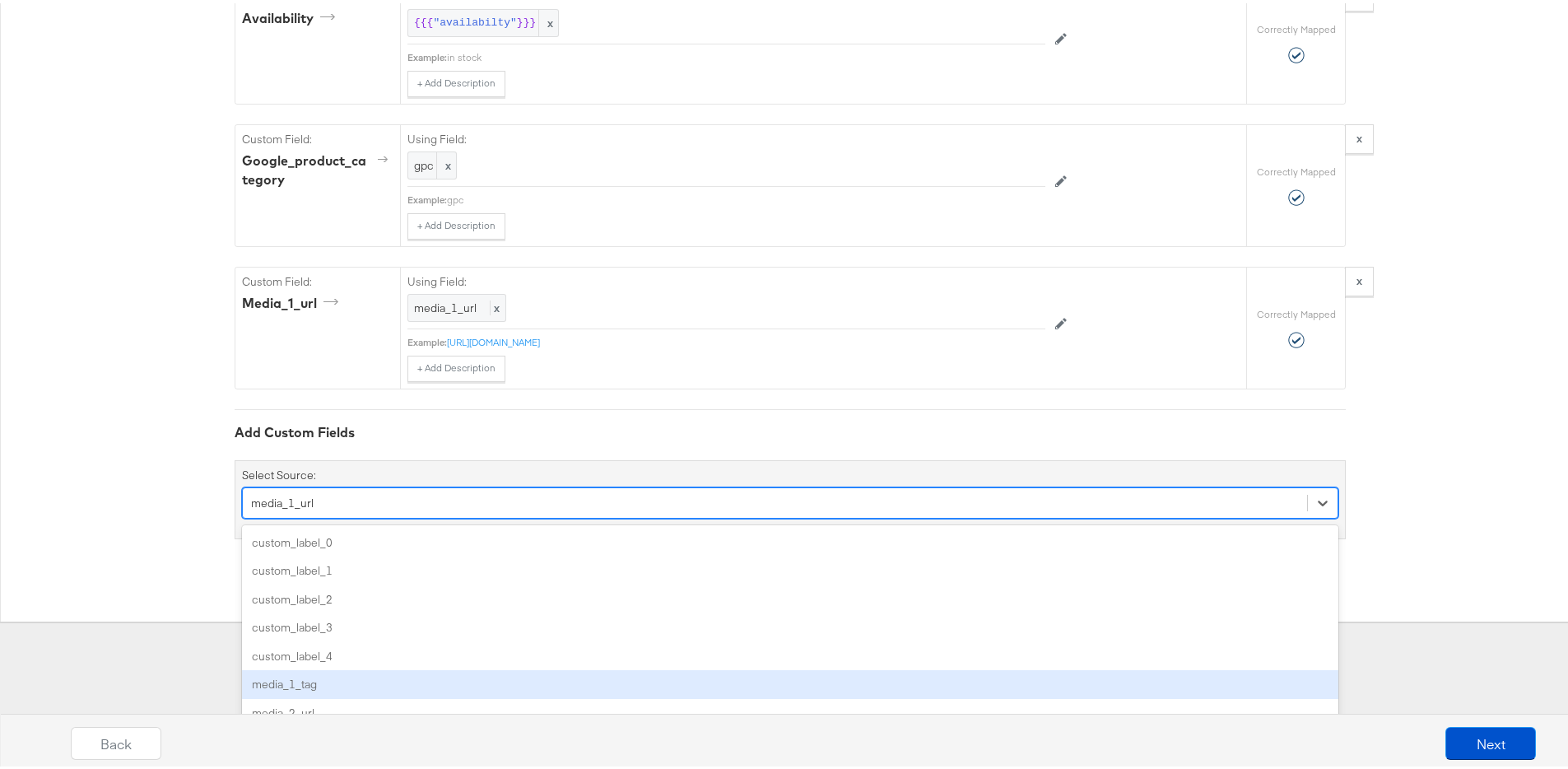
click at [426, 667] on div "media_1_tag" at bounding box center [790, 682] width 1096 height 29
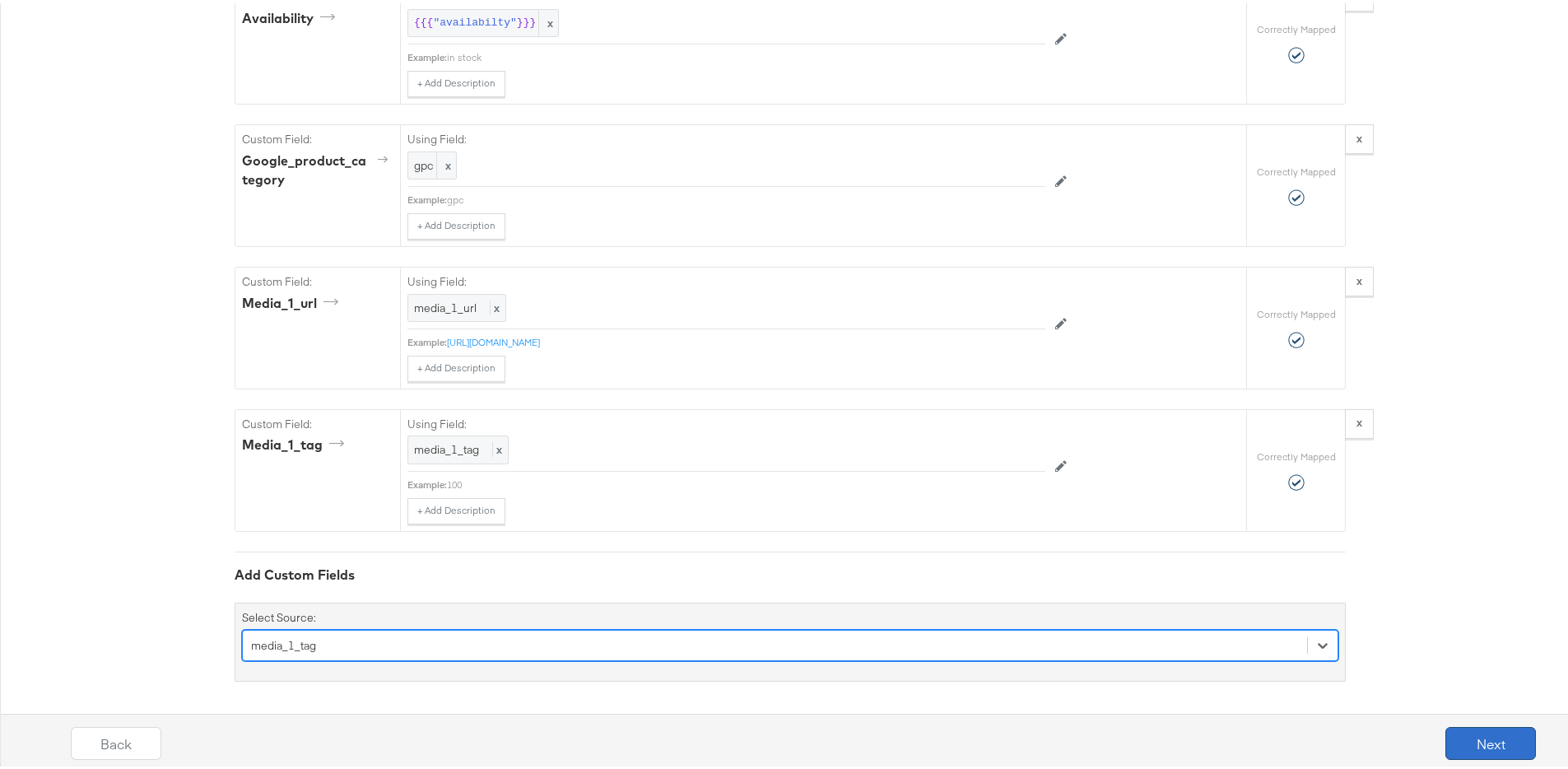
click at [1510, 747] on button "Next" at bounding box center [1490, 741] width 90 height 33
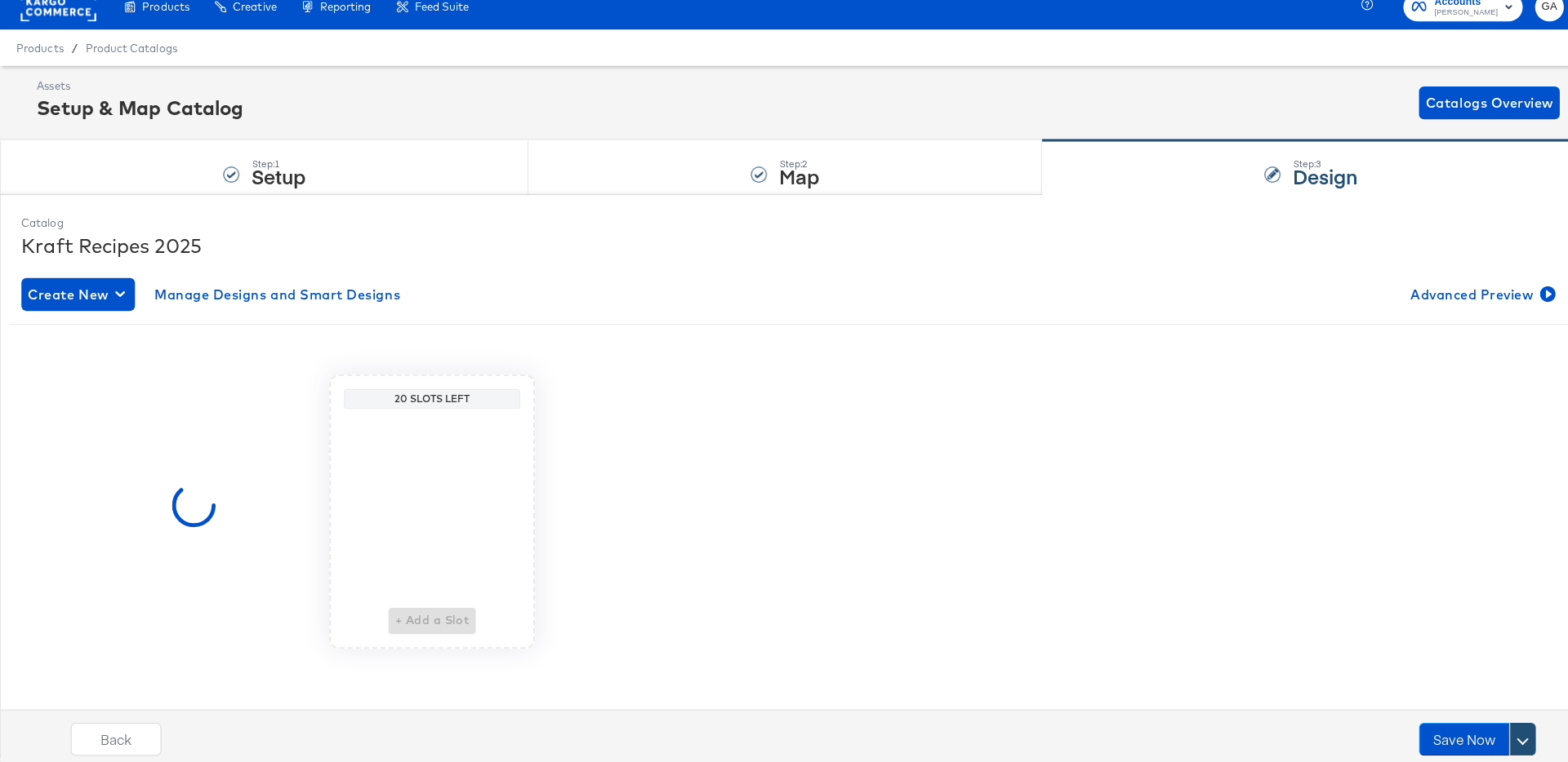
scroll to position [0, 0]
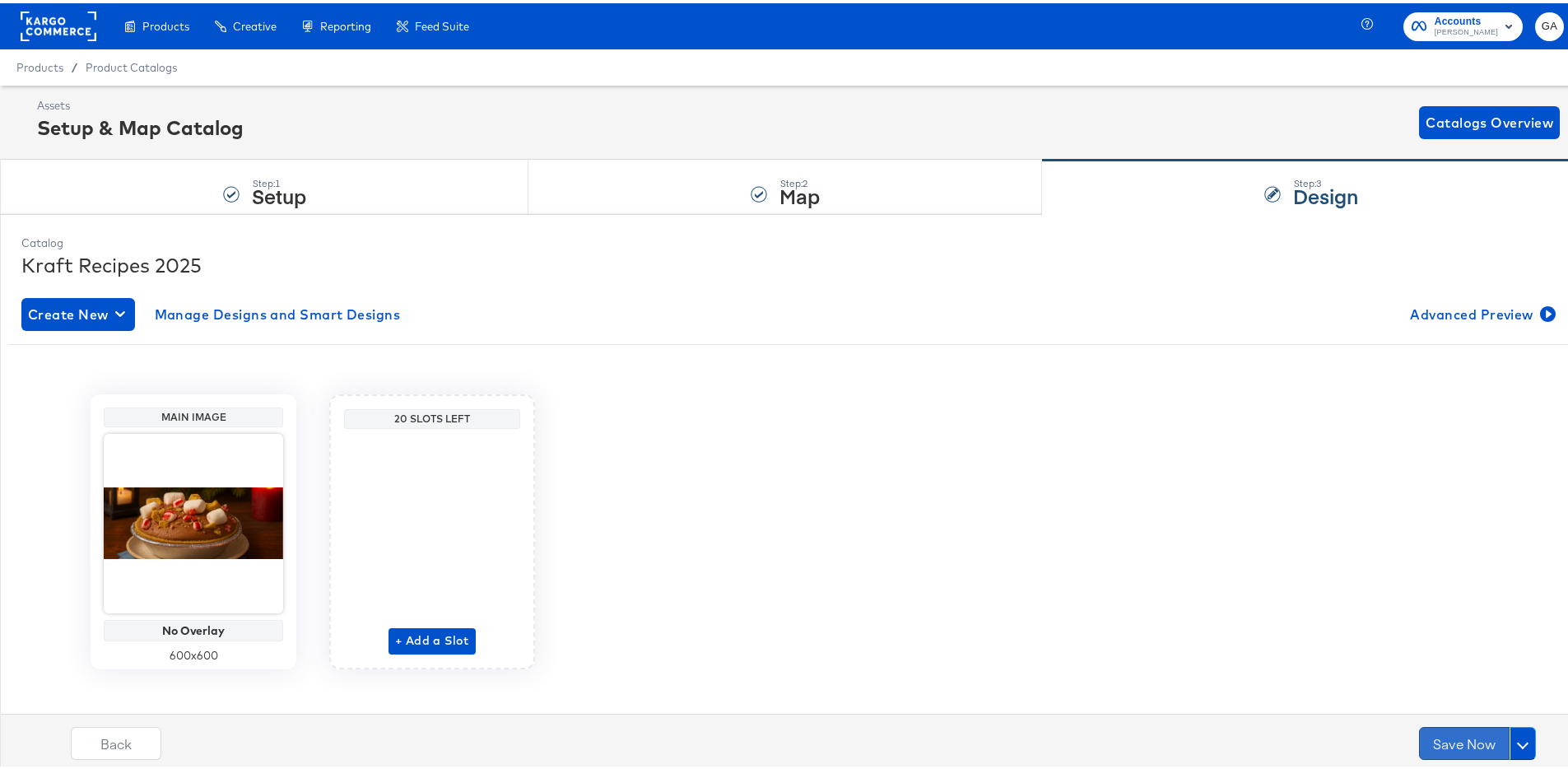
click at [1467, 737] on button "Save Now" at bounding box center [1464, 741] width 90 height 33
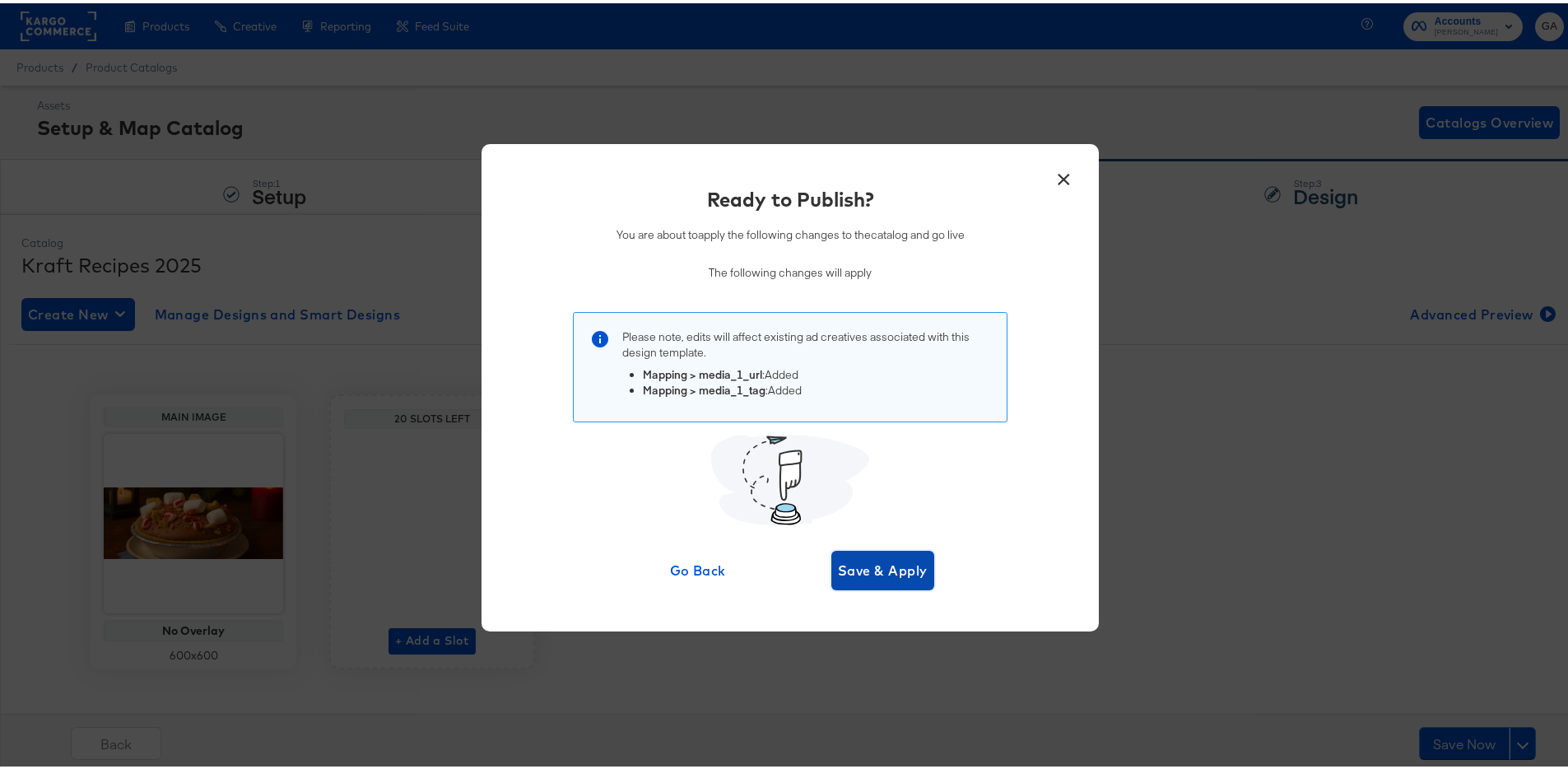
click at [868, 567] on span "Save & Apply" at bounding box center [883, 567] width 89 height 23
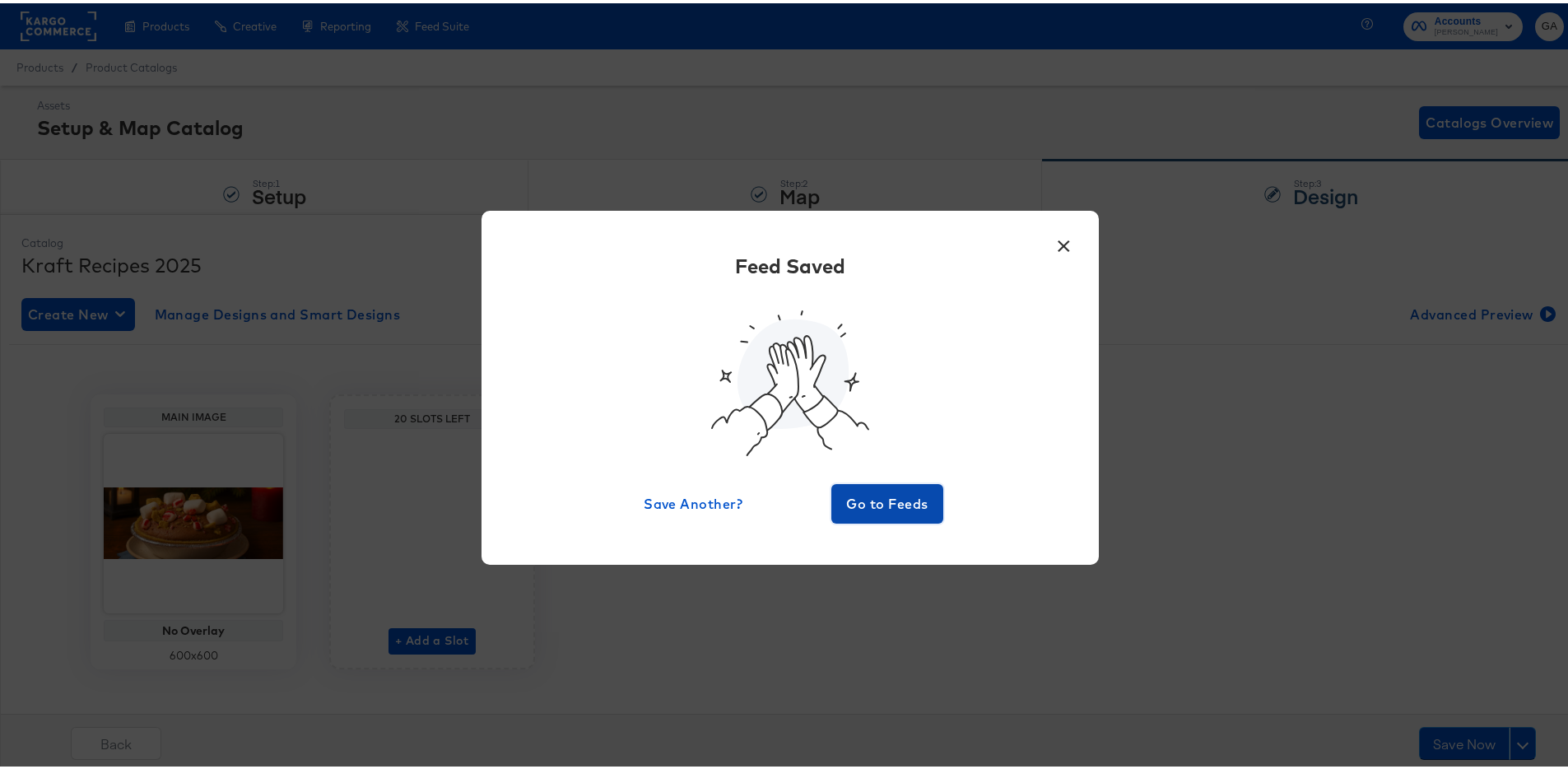
click at [890, 514] on button "Go to Feeds" at bounding box center [887, 501] width 112 height 40
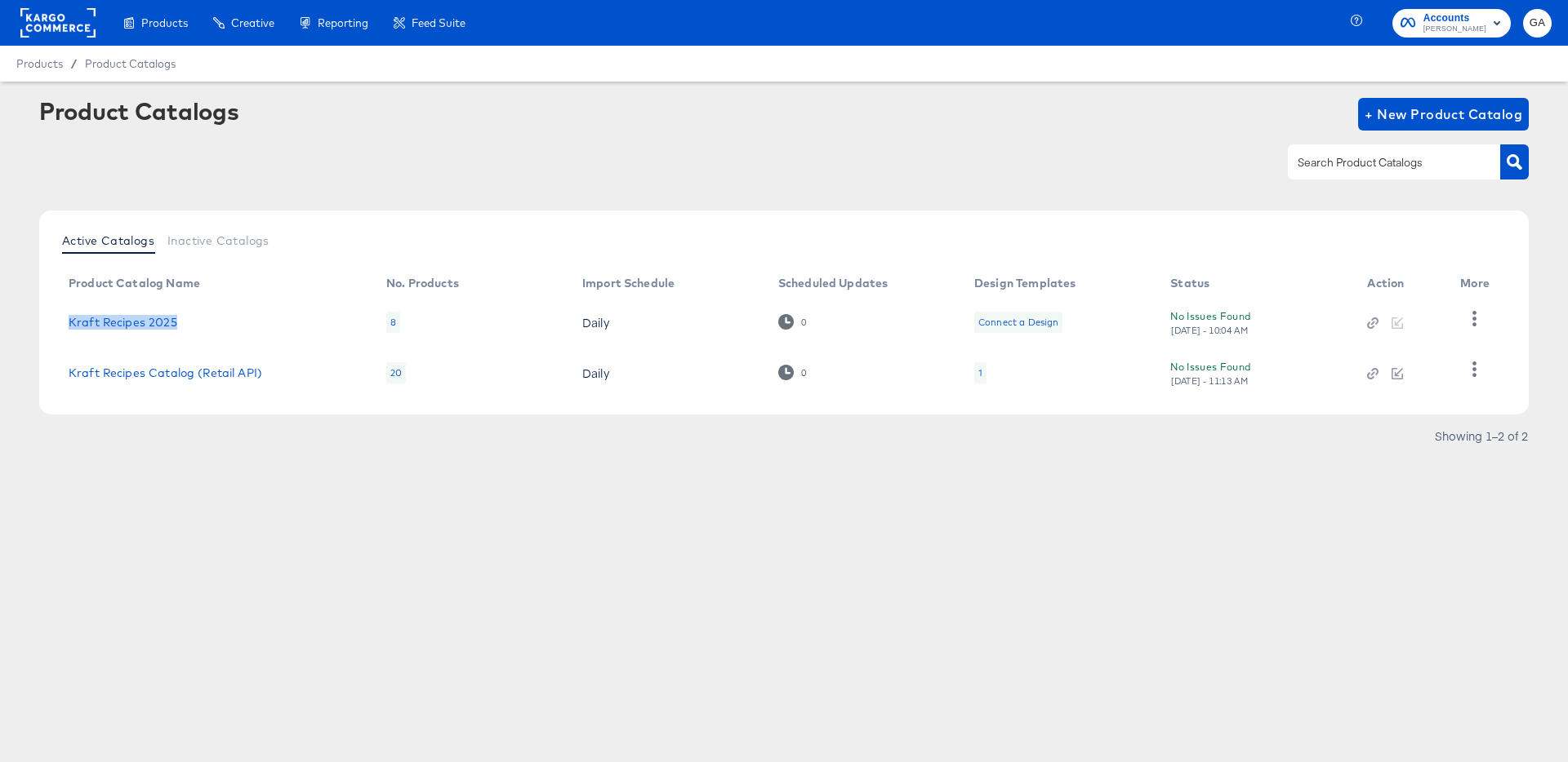
drag, startPoint x: 67, startPoint y: 320, endPoint x: 176, endPoint y: 326, distance: 109.2
click at [176, 326] on td "Kraft Recipes 2025" at bounding box center [214, 322] width 317 height 50
copy link "Kraft Recipes 2025"
click at [70, 22] on rect at bounding box center [58, 23] width 75 height 29
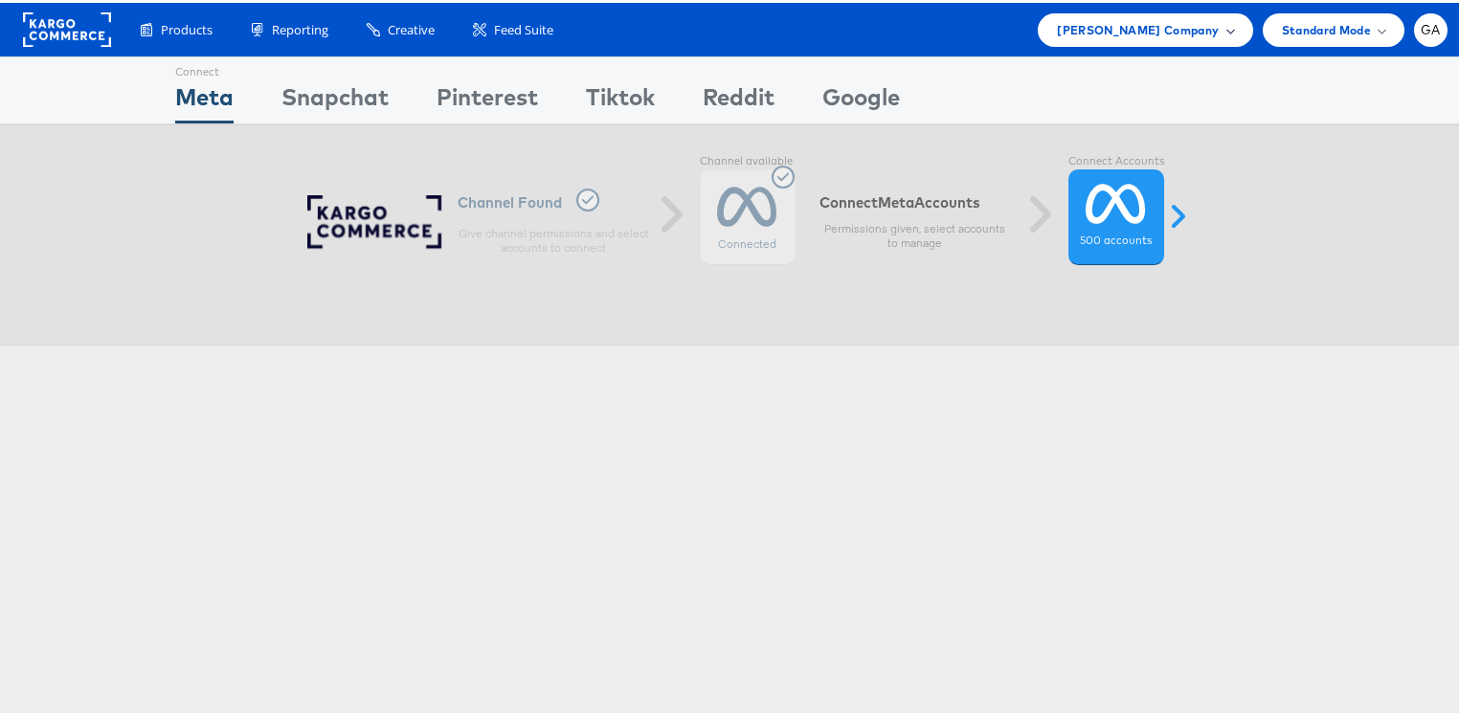
click at [1141, 20] on span "[PERSON_NAME] Company" at bounding box center [1138, 27] width 162 height 20
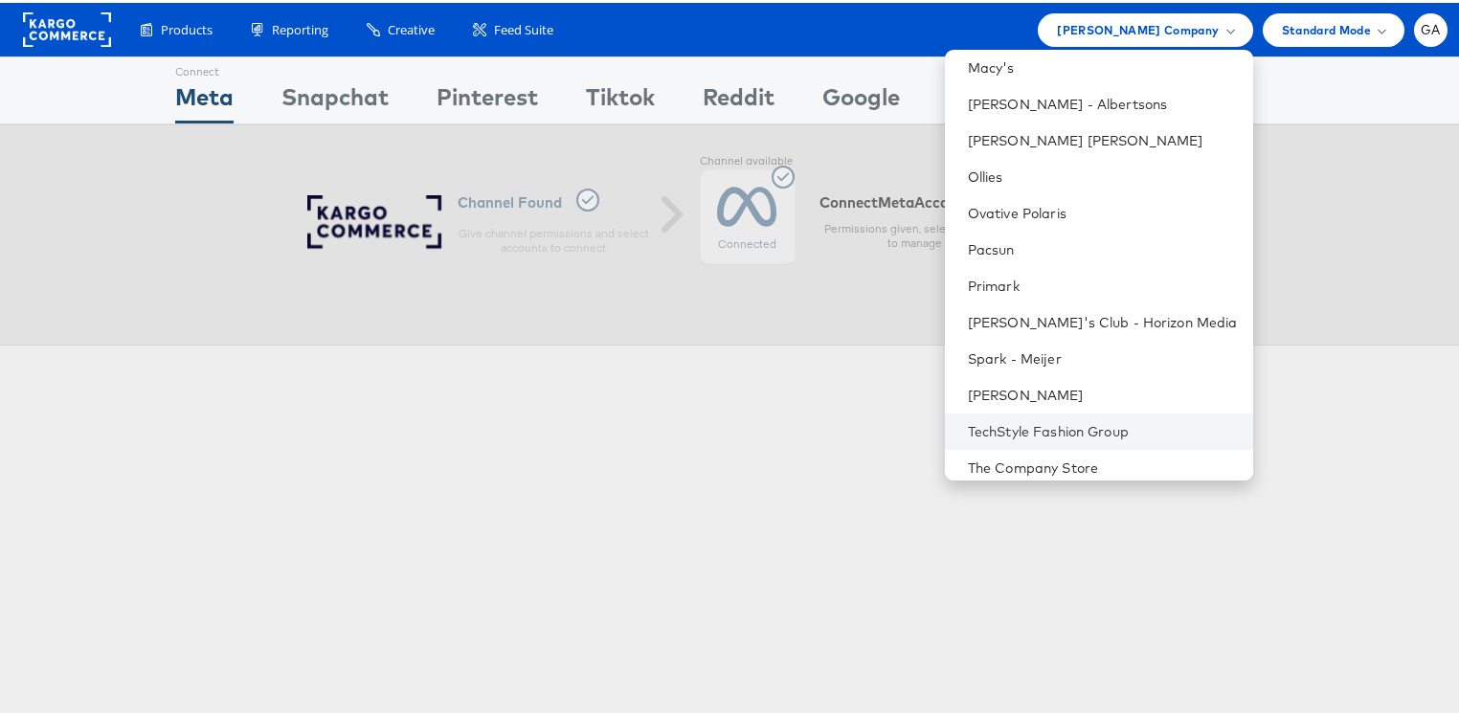
scroll to position [1760, 0]
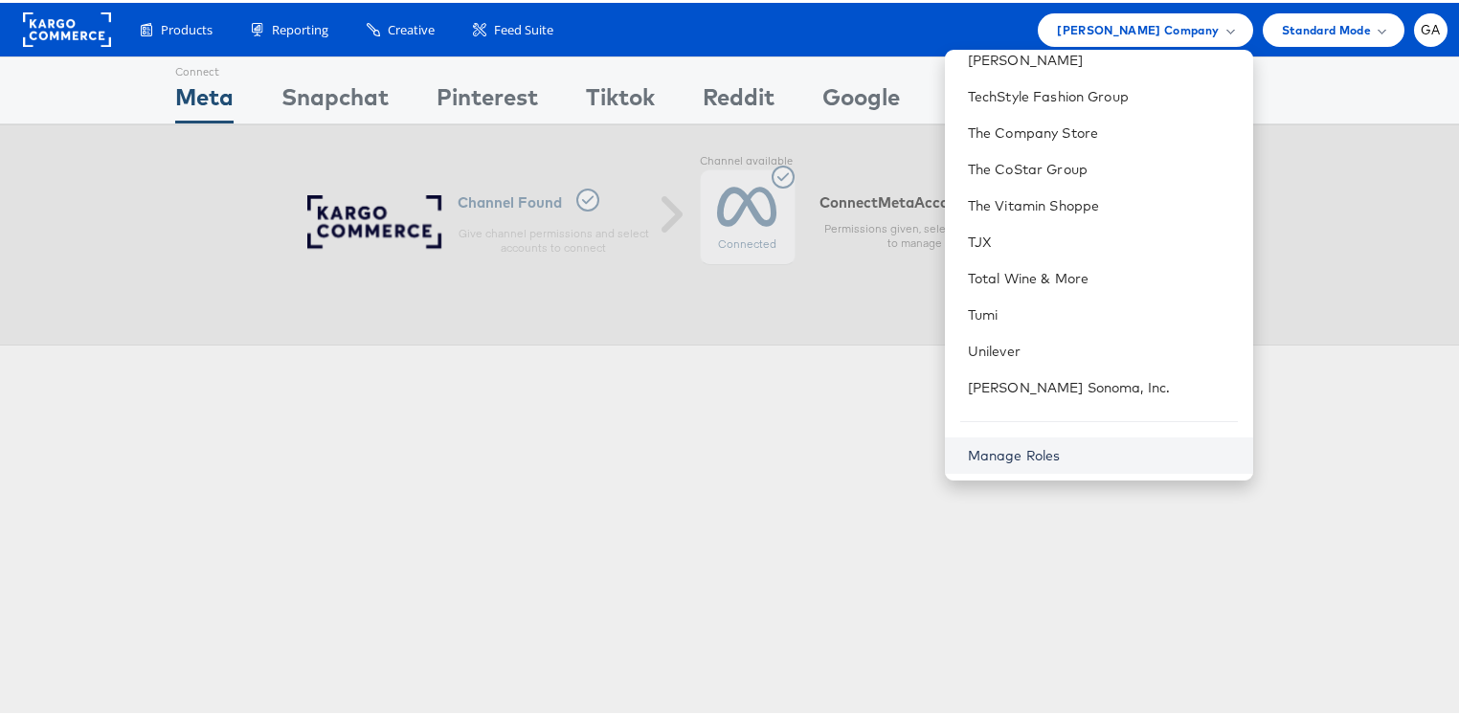
click at [1061, 449] on link "Manage Roles" at bounding box center [1014, 452] width 93 height 17
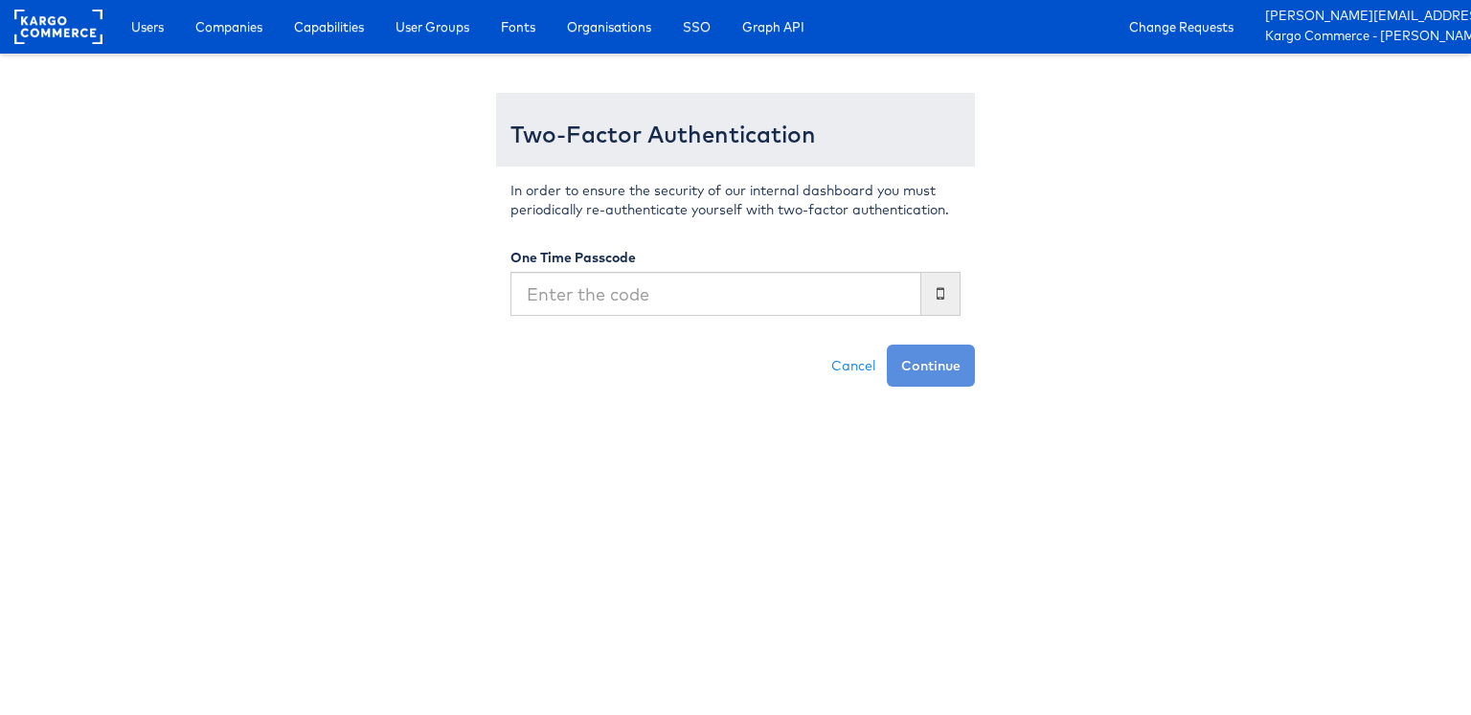
click at [737, 293] on input "text" at bounding box center [715, 294] width 411 height 44
type input "704068"
click at [941, 357] on button "Continue" at bounding box center [931, 366] width 88 height 42
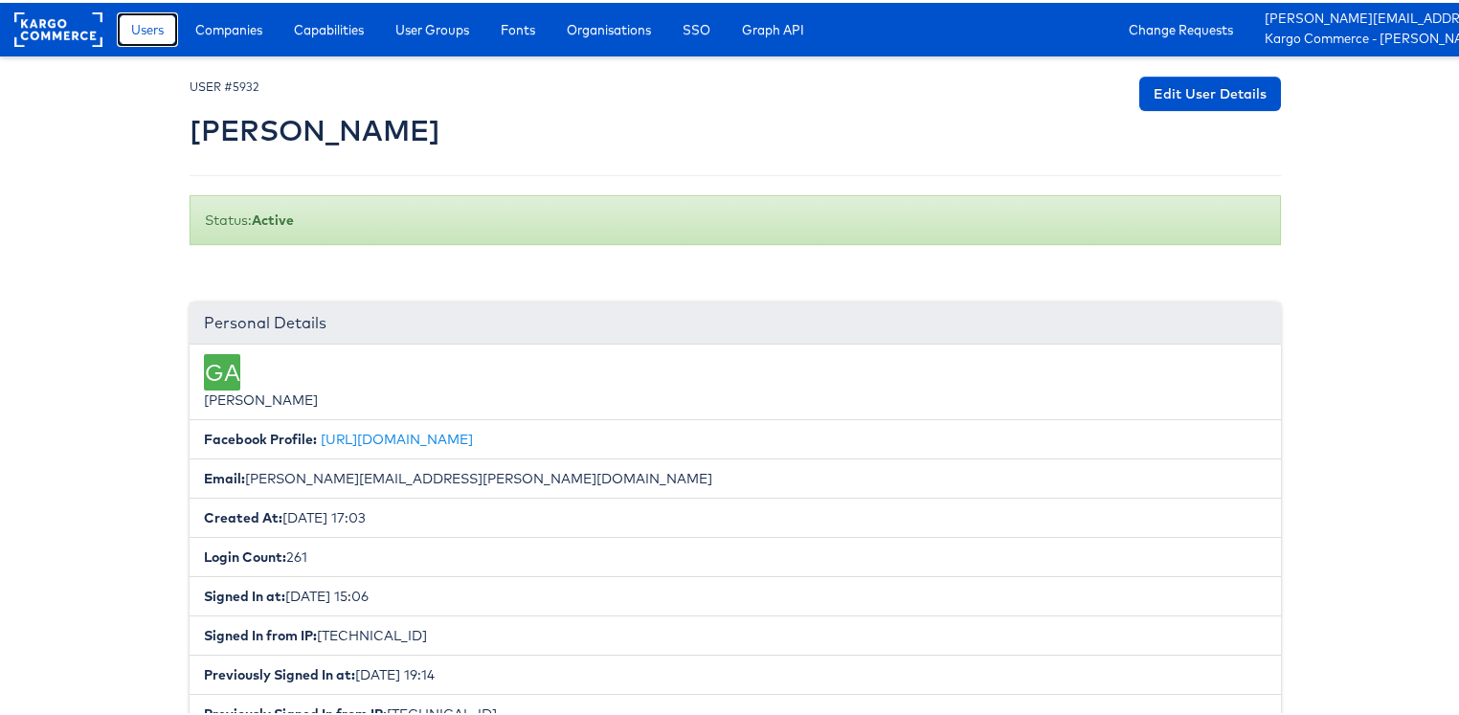
click at [132, 22] on span "Users" at bounding box center [147, 26] width 33 height 19
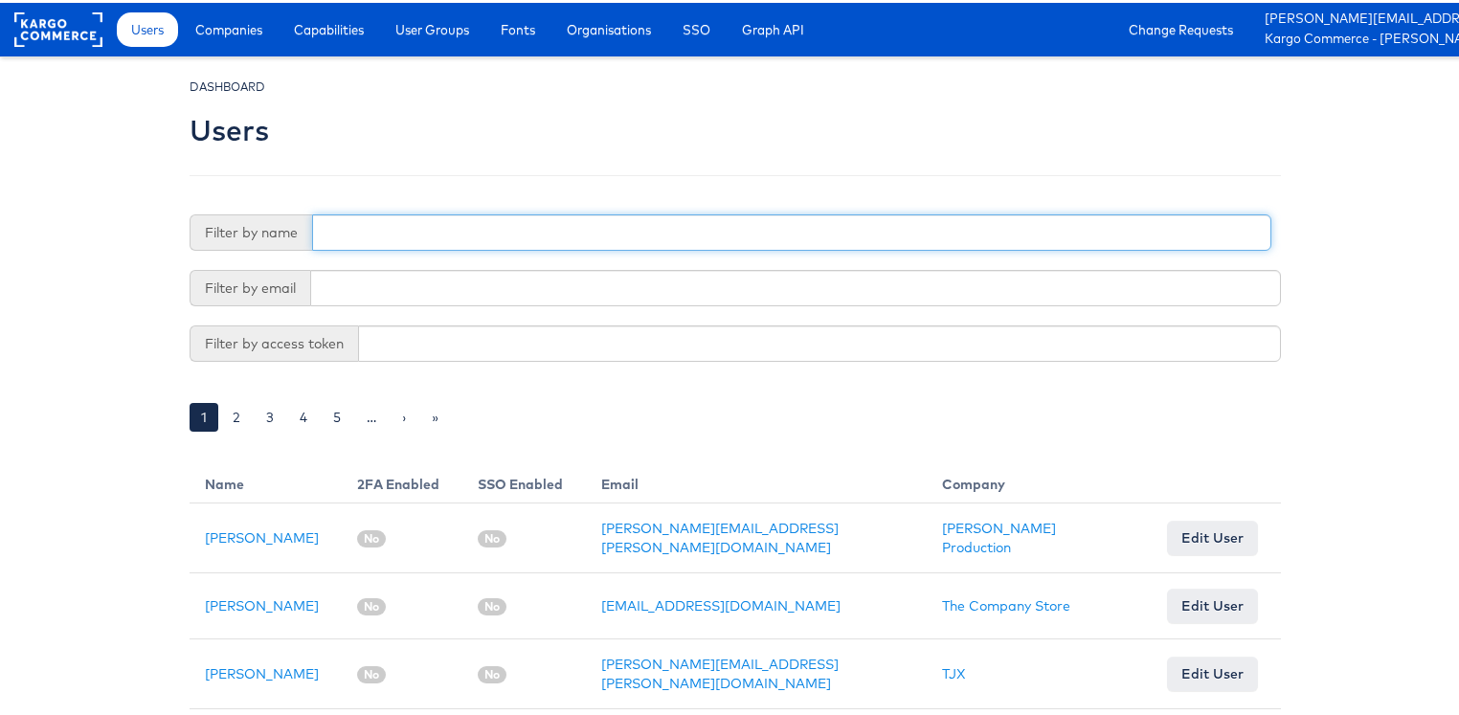
click at [366, 229] on input "text" at bounding box center [791, 230] width 959 height 36
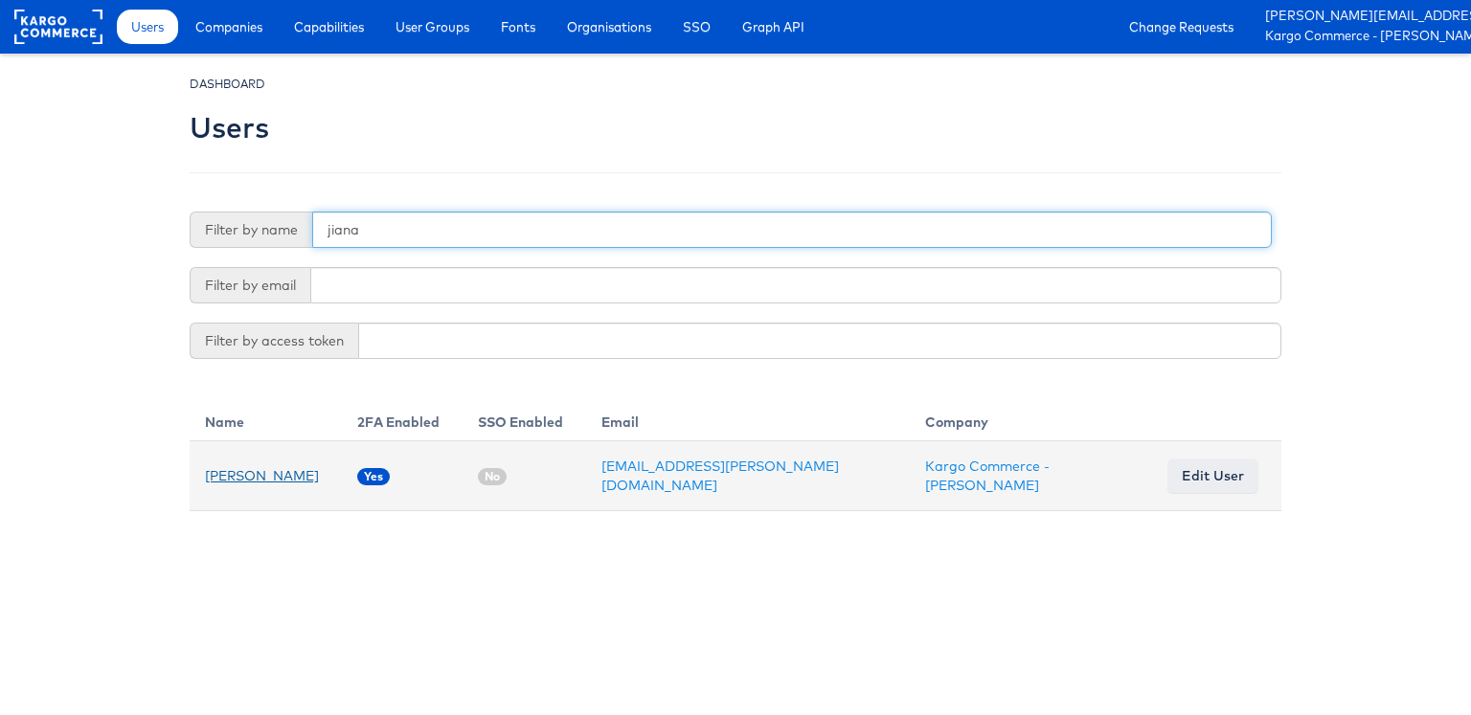
type input "jiana"
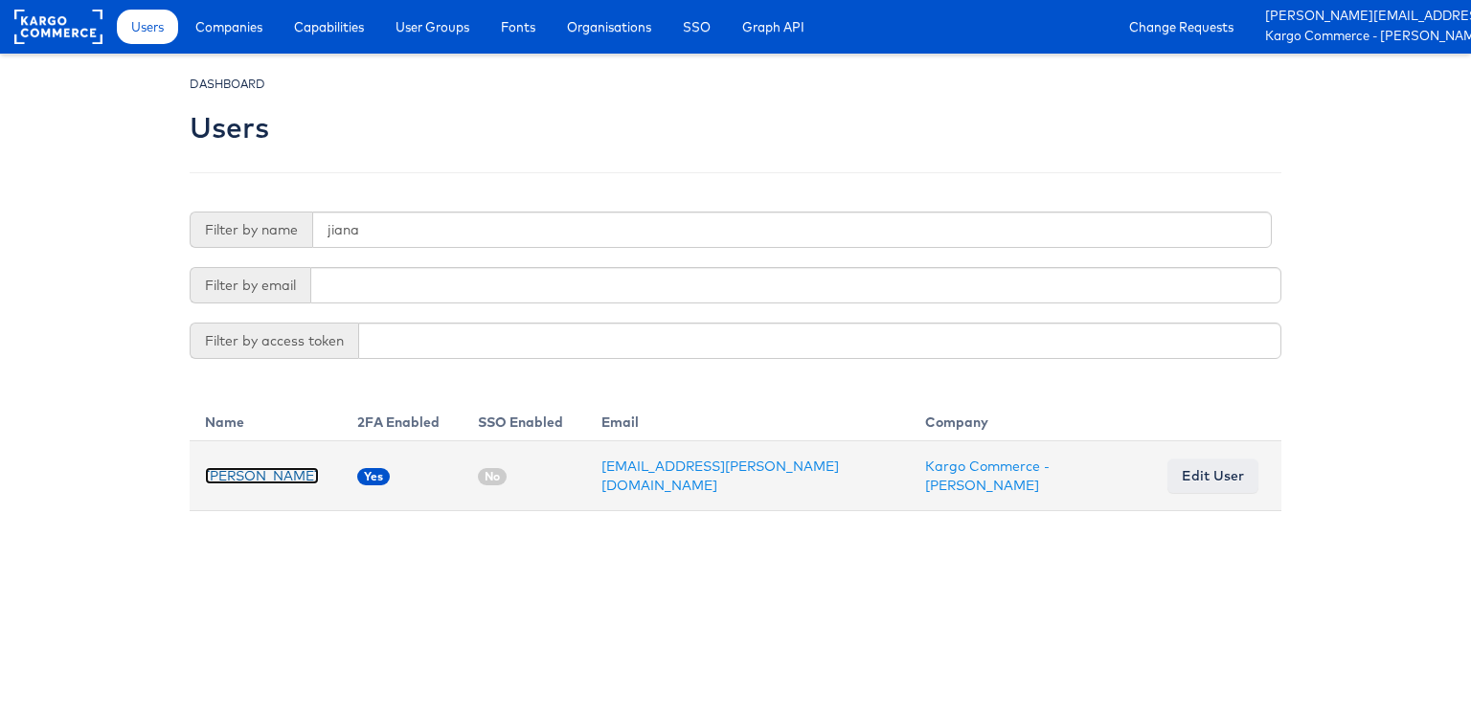
click at [254, 469] on link "[PERSON_NAME]" at bounding box center [262, 475] width 114 height 17
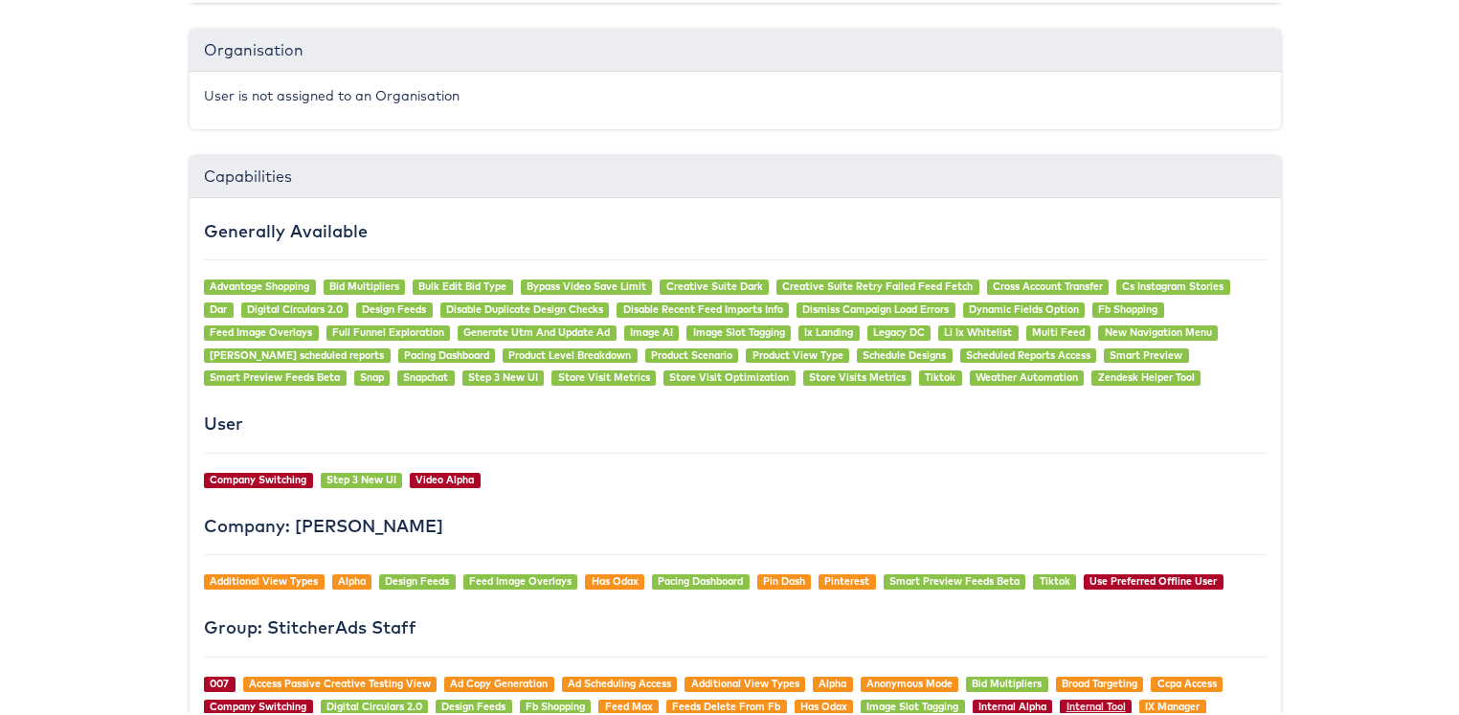
scroll to position [1852, 0]
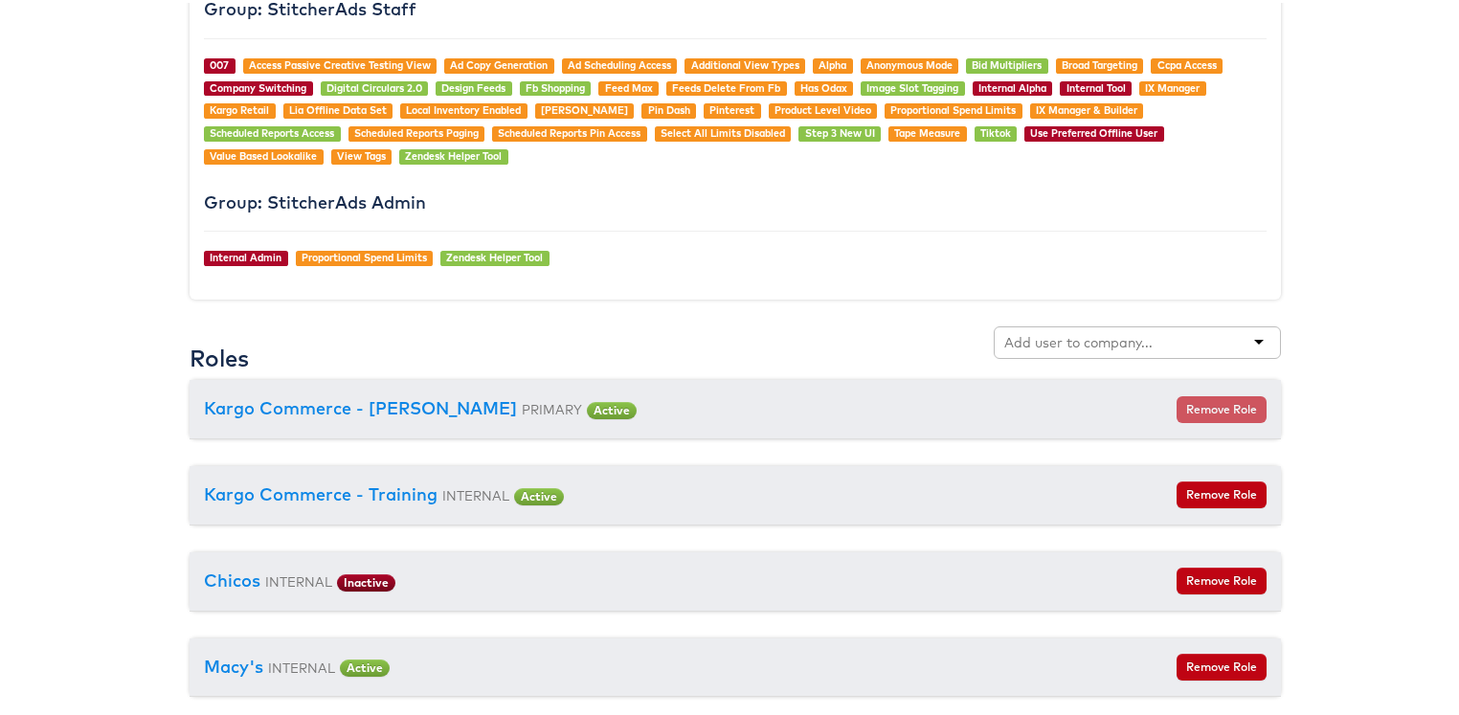
click at [1056, 331] on input "text" at bounding box center [1079, 339] width 151 height 19
click at [1107, 333] on div "kraft" at bounding box center [1137, 340] width 287 height 33
drag, startPoint x: 1107, startPoint y: 333, endPoint x: 954, endPoint y: 327, distance: 153.3
click at [954, 327] on div "Roles kraft" at bounding box center [736, 351] width 1092 height 54
drag, startPoint x: 1041, startPoint y: 334, endPoint x: 964, endPoint y: 334, distance: 76.6
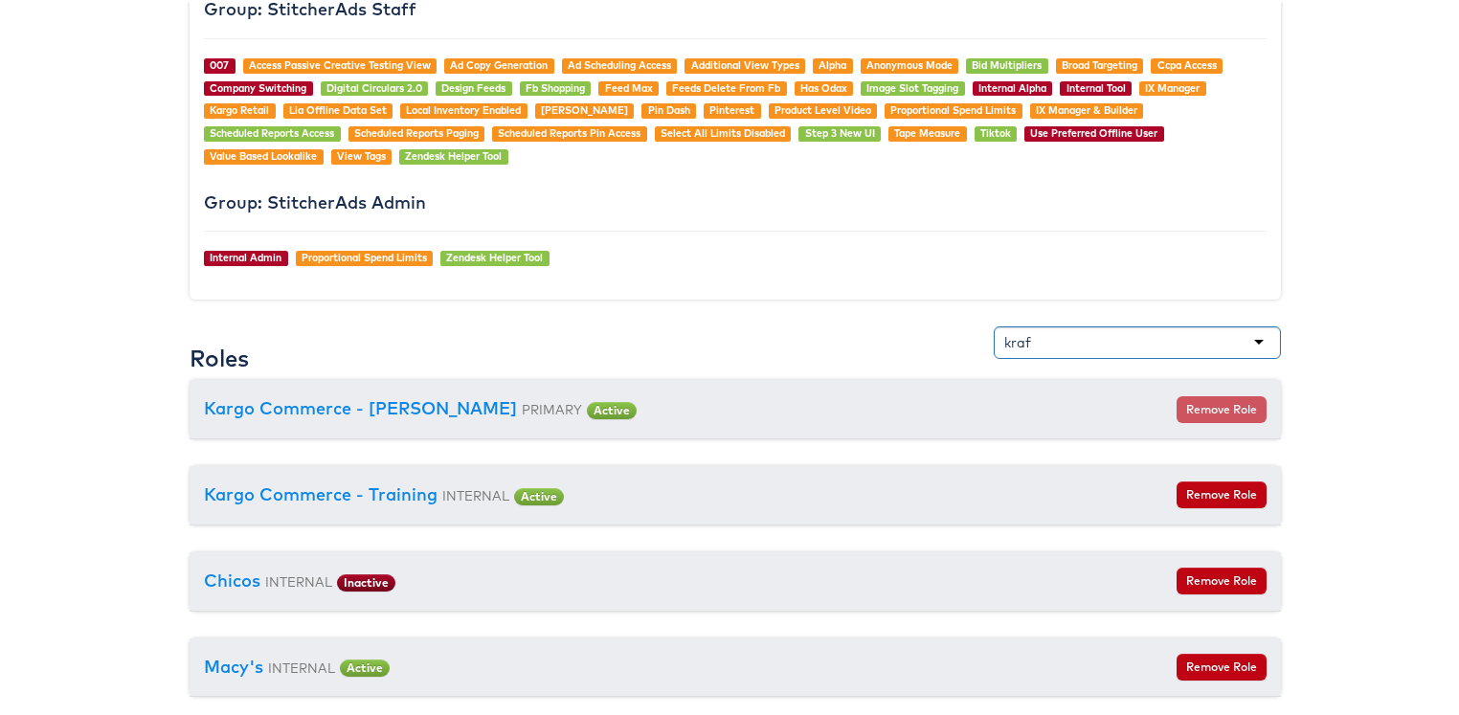
click at [964, 334] on div "Roles kraf" at bounding box center [736, 351] width 1092 height 54
type input "k"
click at [750, 324] on div "Roles" at bounding box center [736, 351] width 1092 height 54
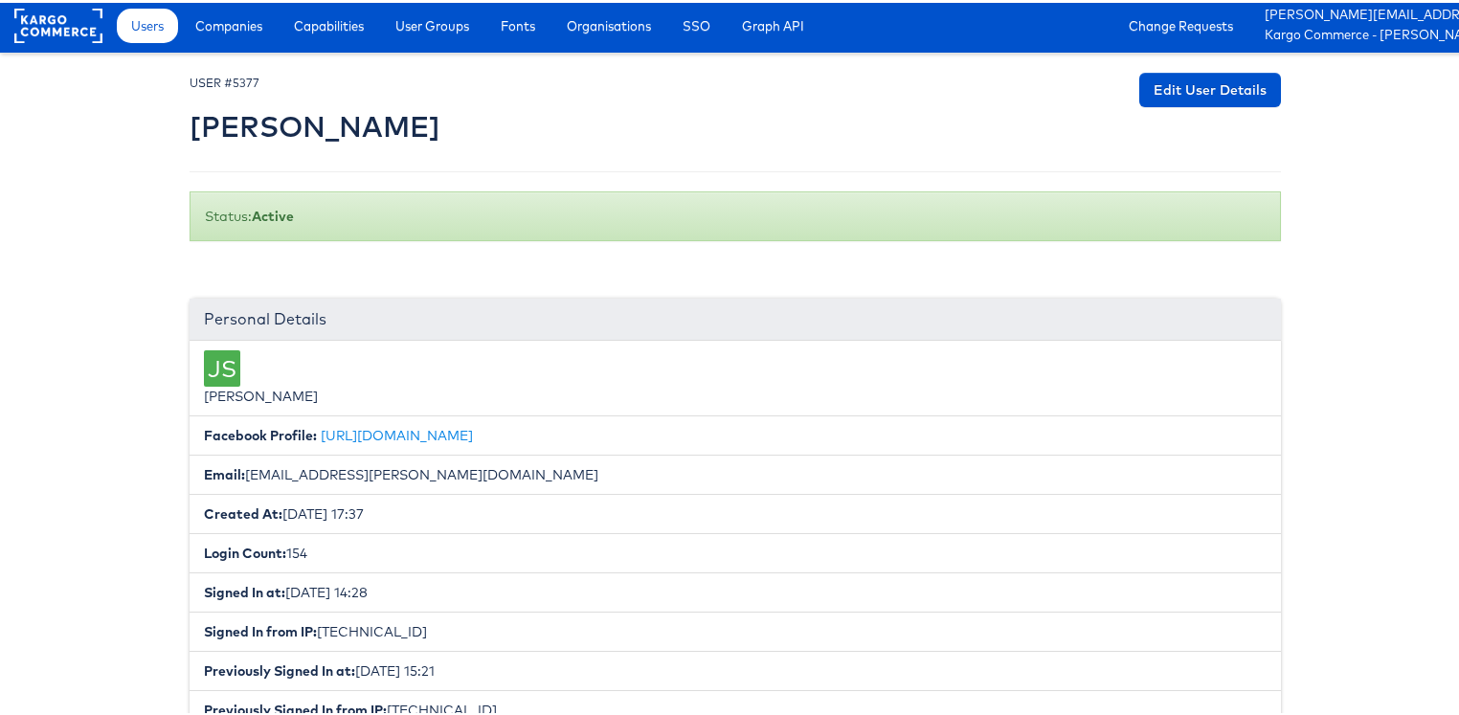
scroll to position [0, 0]
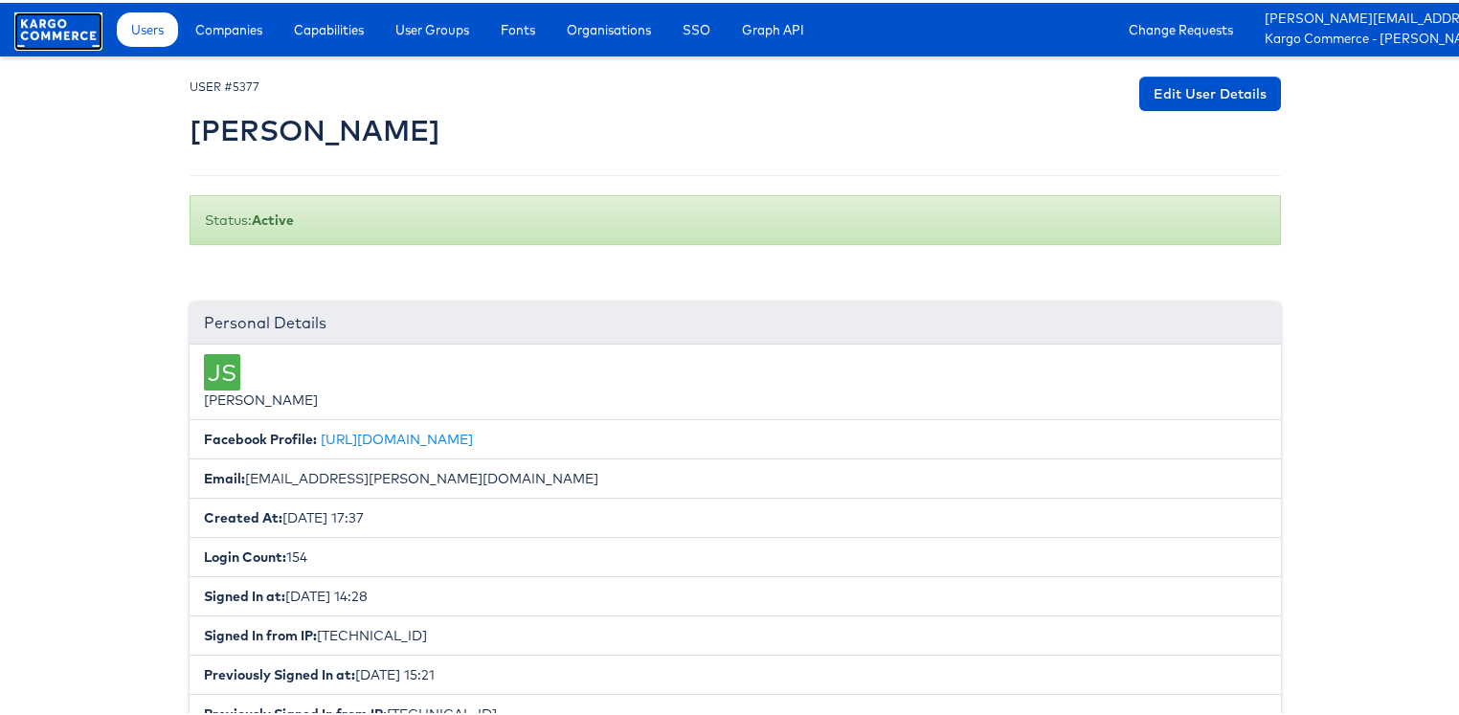
click at [79, 33] on rect at bounding box center [58, 27] width 88 height 34
